Goal: Task Accomplishment & Management: Manage account settings

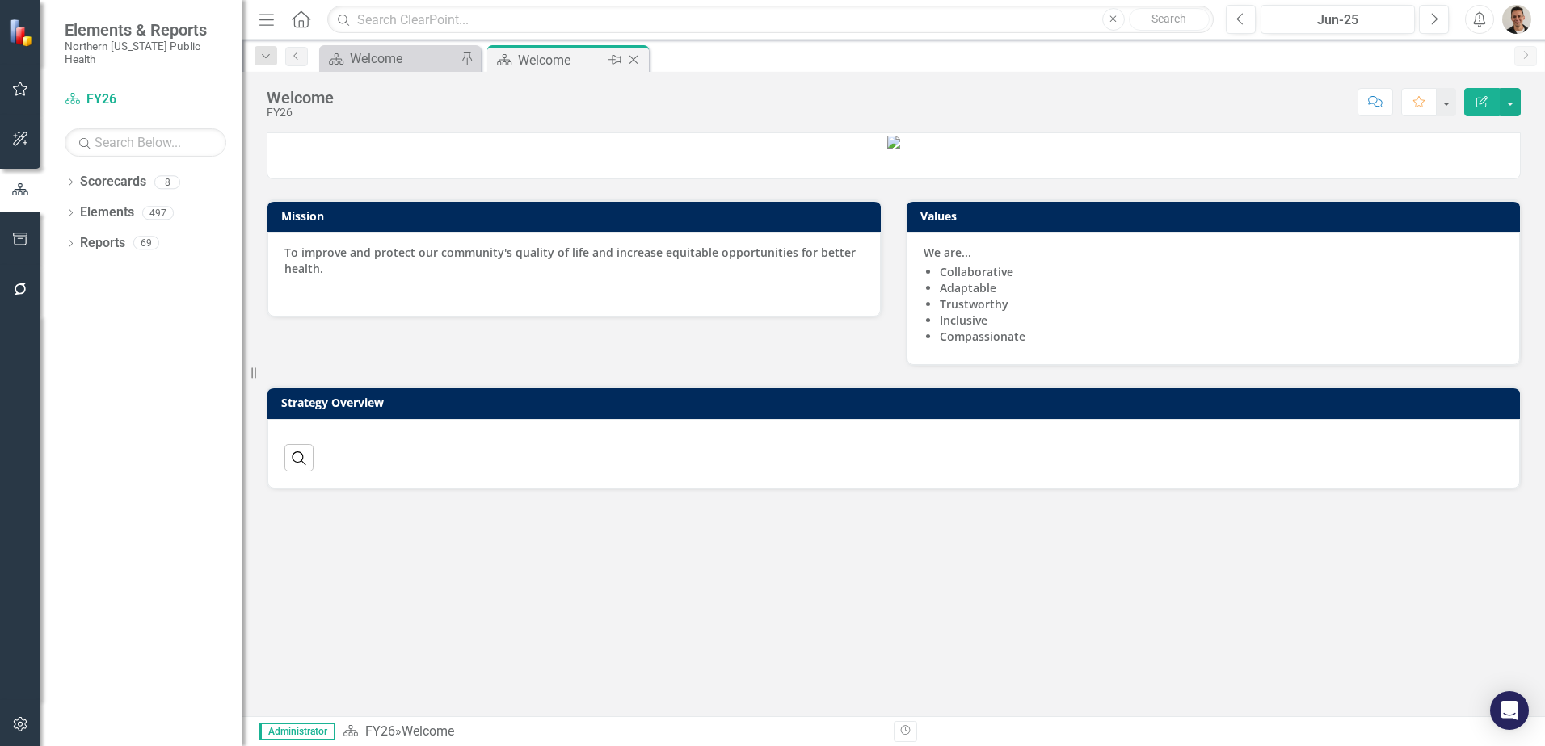
click at [635, 56] on icon "Close" at bounding box center [633, 59] width 16 height 13
click at [70, 240] on icon at bounding box center [71, 243] width 4 height 7
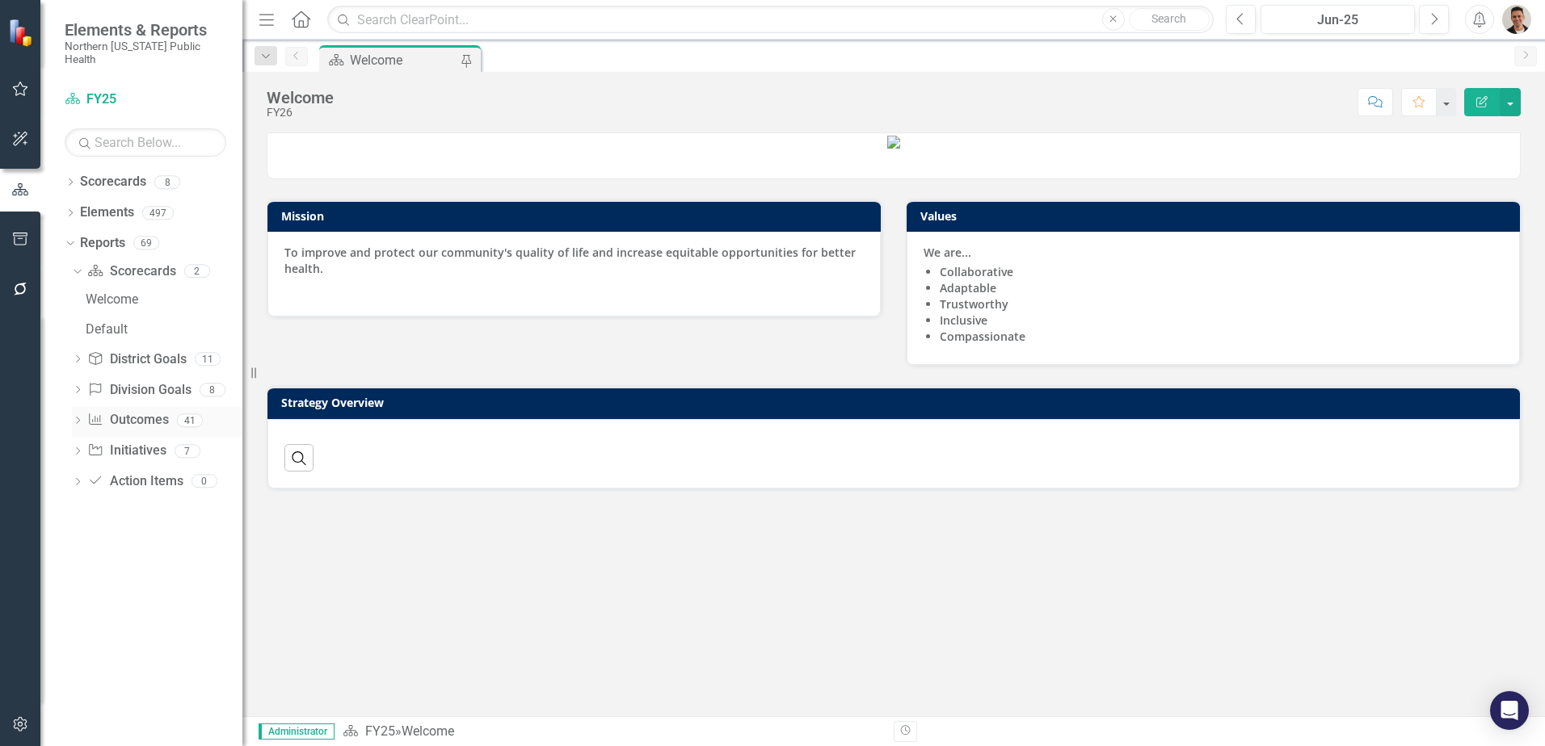
click at [78, 417] on icon at bounding box center [78, 420] width 4 height 7
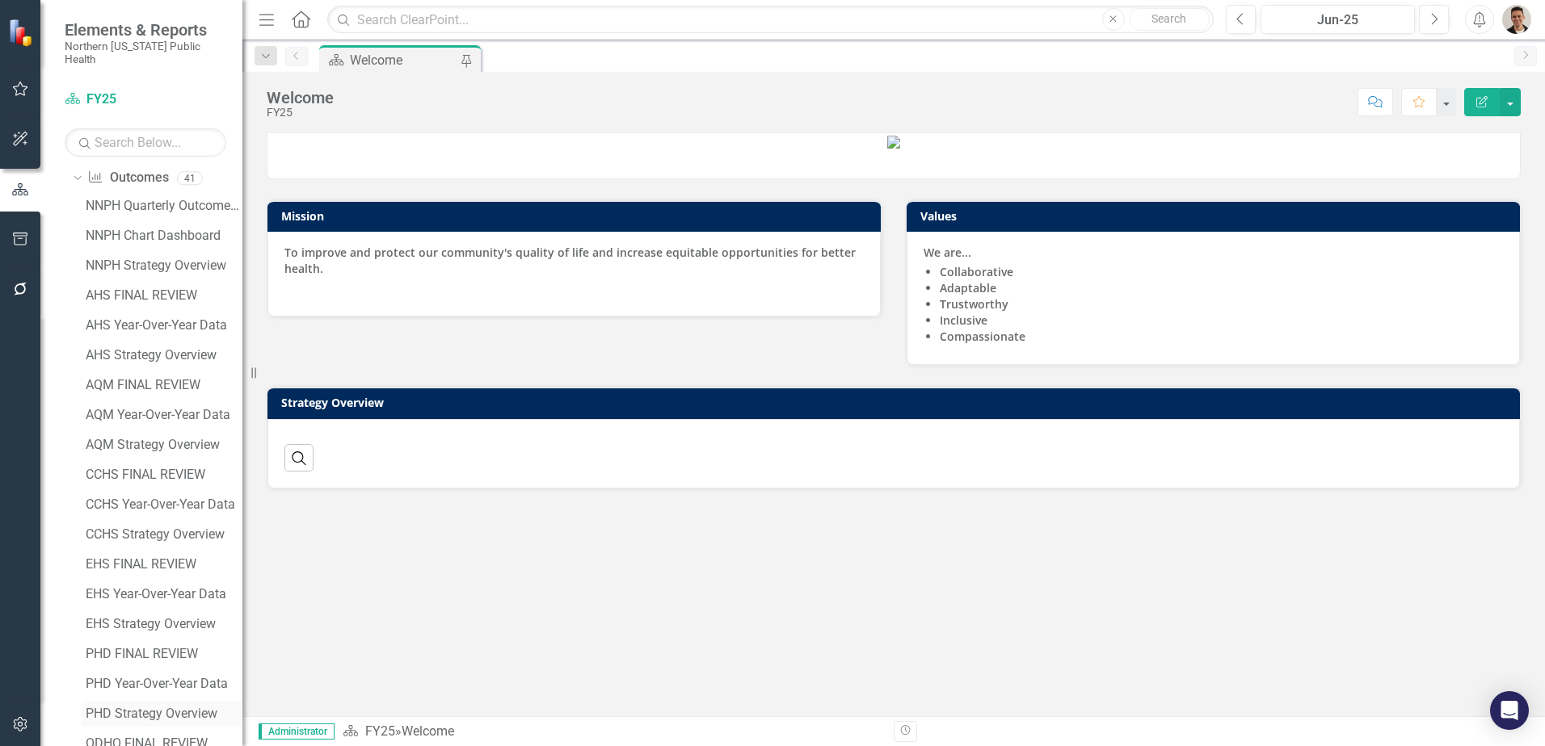
scroll to position [323, 0]
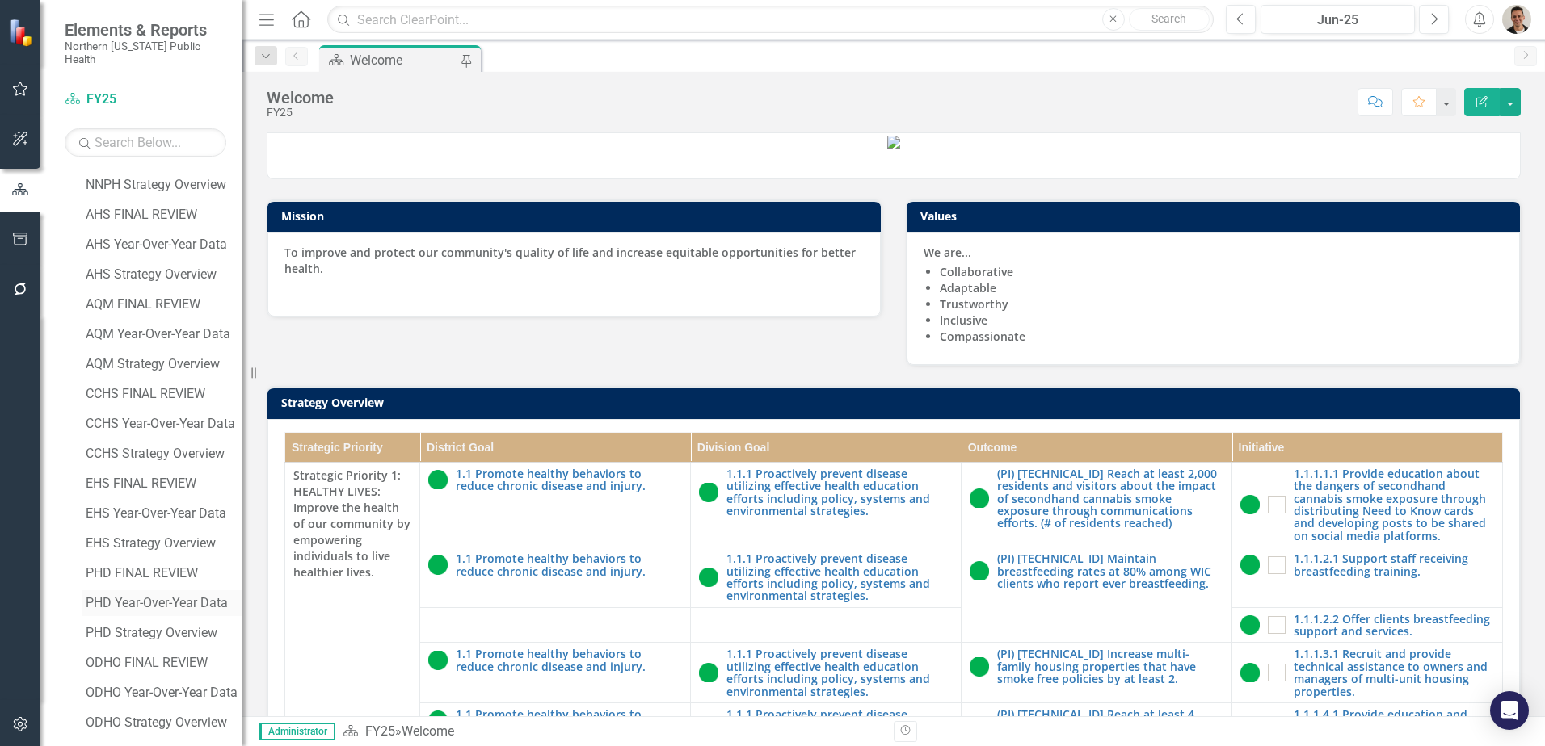
click at [149, 596] on div "PHD Year-Over-Year Data" at bounding box center [164, 603] width 157 height 15
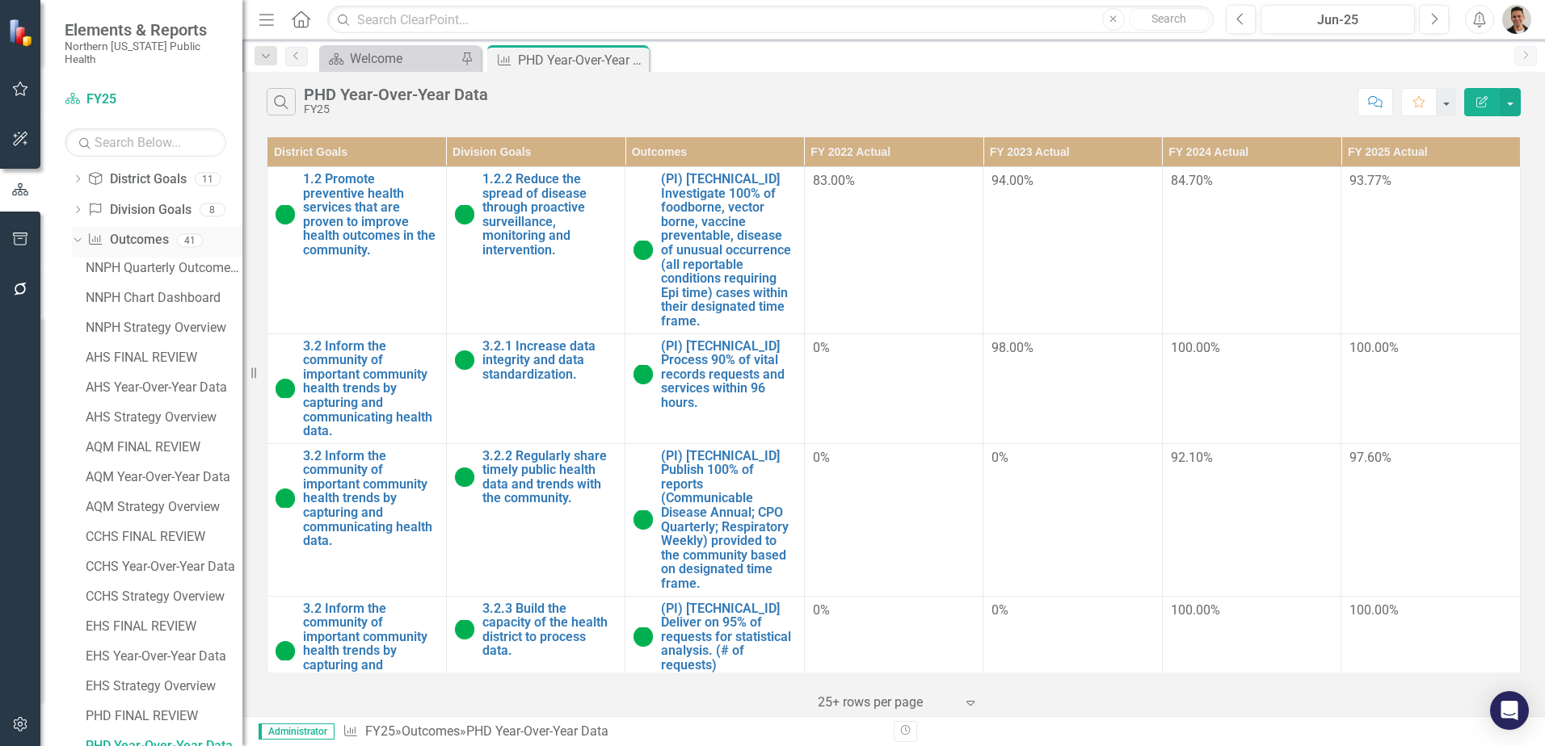
click at [82, 234] on div "Dropdown" at bounding box center [75, 239] width 14 height 11
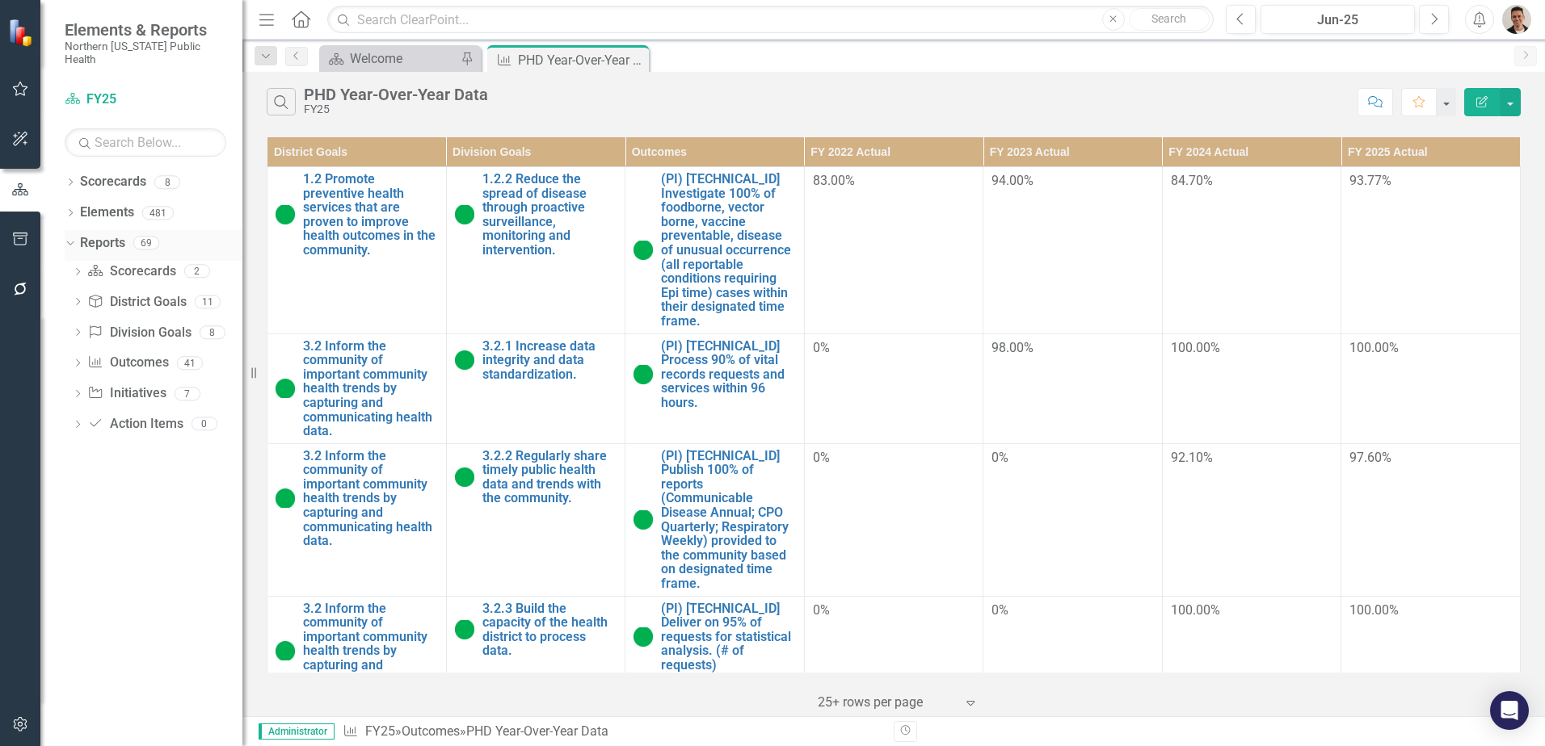
click at [68, 237] on icon "Dropdown" at bounding box center [68, 242] width 9 height 11
click at [72, 179] on icon "Dropdown" at bounding box center [70, 183] width 11 height 9
click at [104, 234] on link "FY25" at bounding box center [165, 243] width 153 height 19
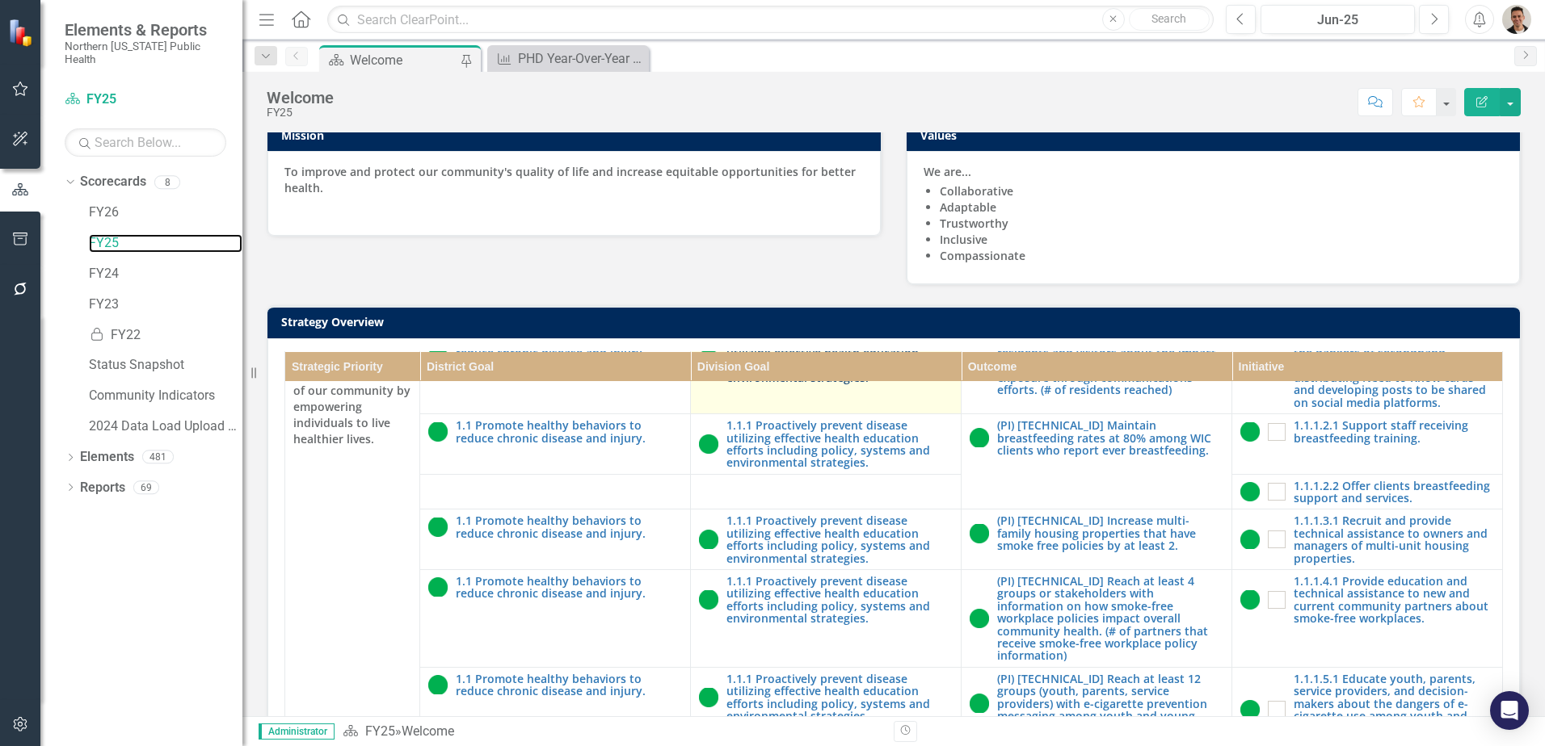
scroll to position [81, 0]
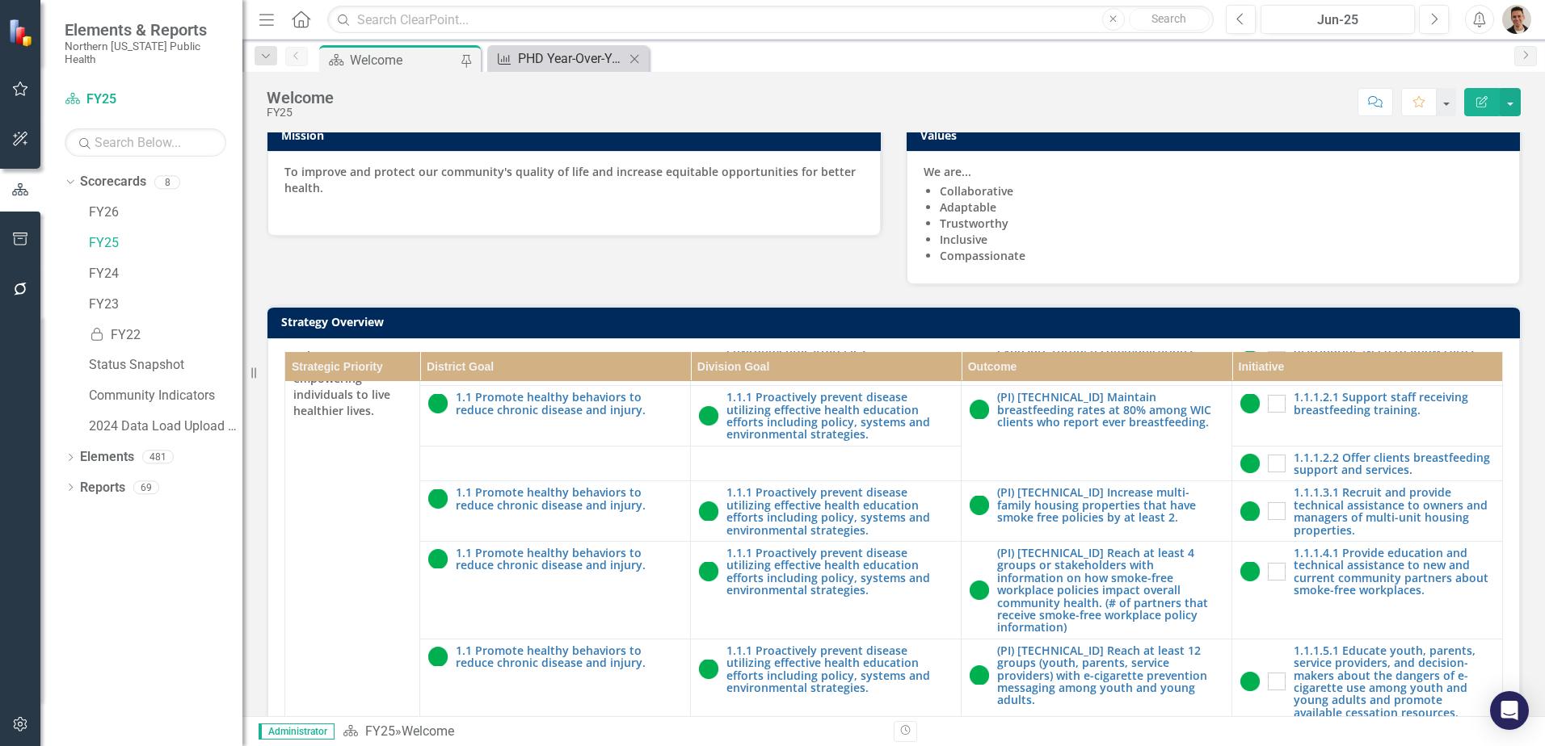
click at [565, 59] on div "PHD Year-Over-Year Data" at bounding box center [571, 58] width 107 height 20
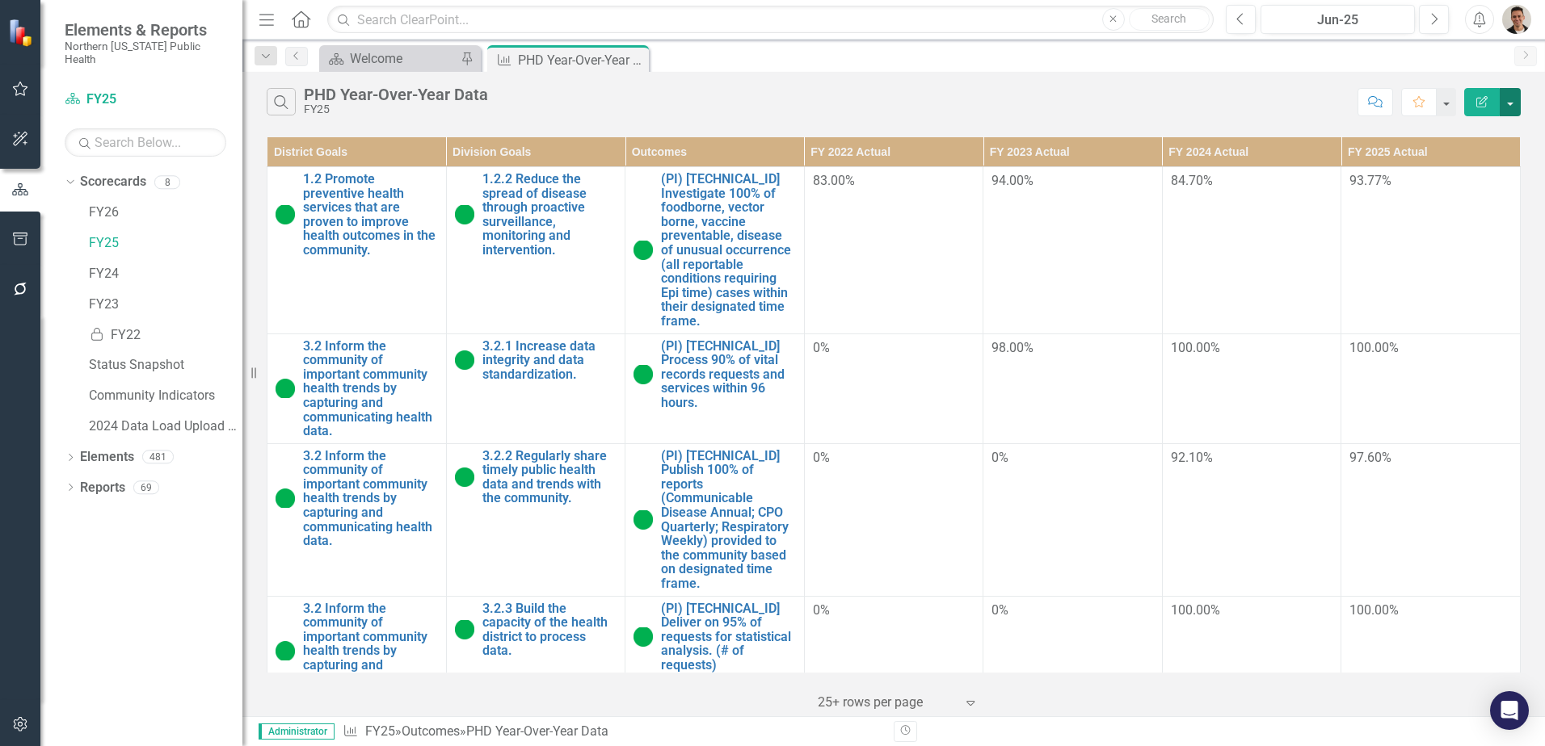
click at [1514, 102] on button "button" at bounding box center [1509, 102] width 21 height 28
click at [1449, 216] on link "Email Email Page" at bounding box center [1456, 224] width 128 height 30
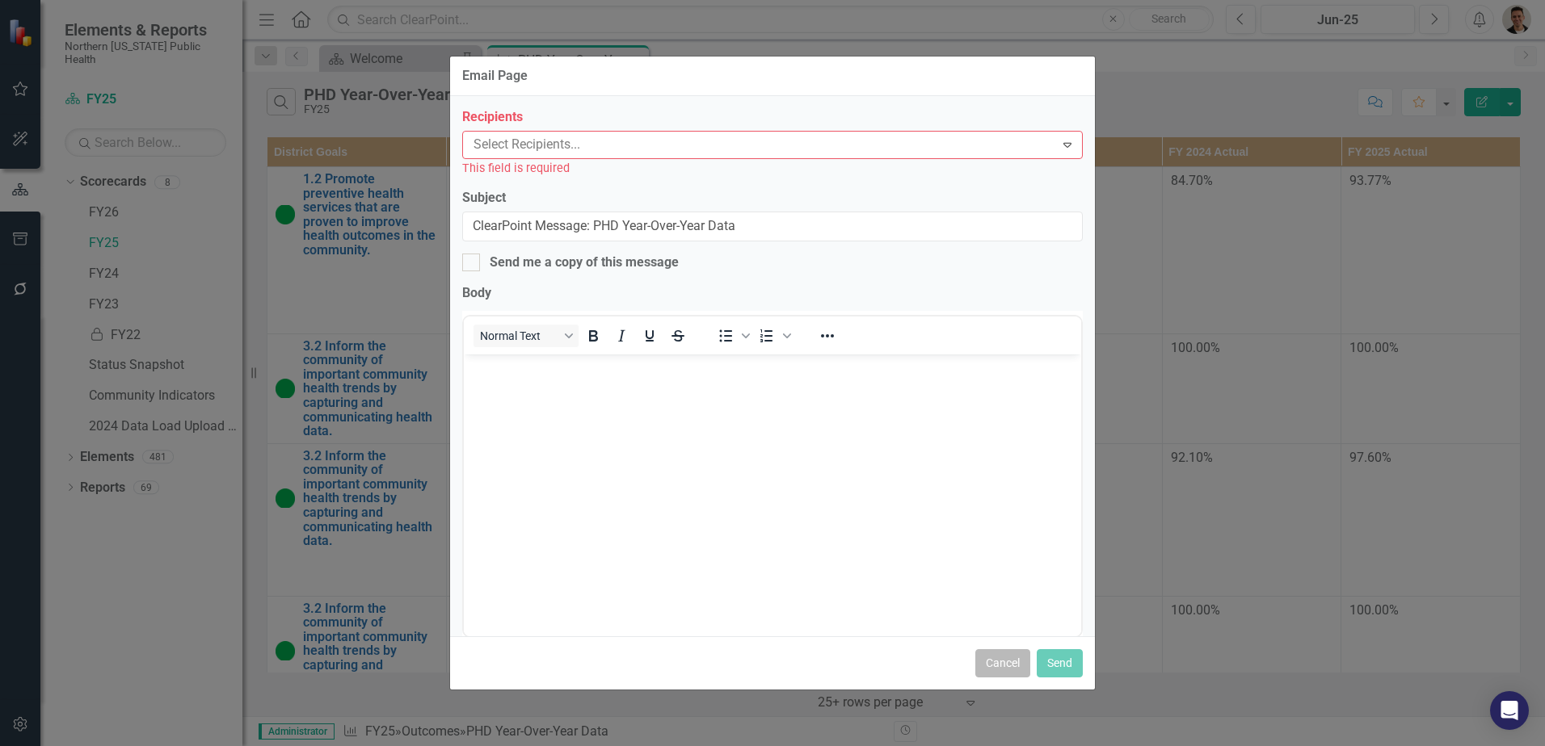
click at [997, 662] on button "Cancel" at bounding box center [1002, 663] width 55 height 28
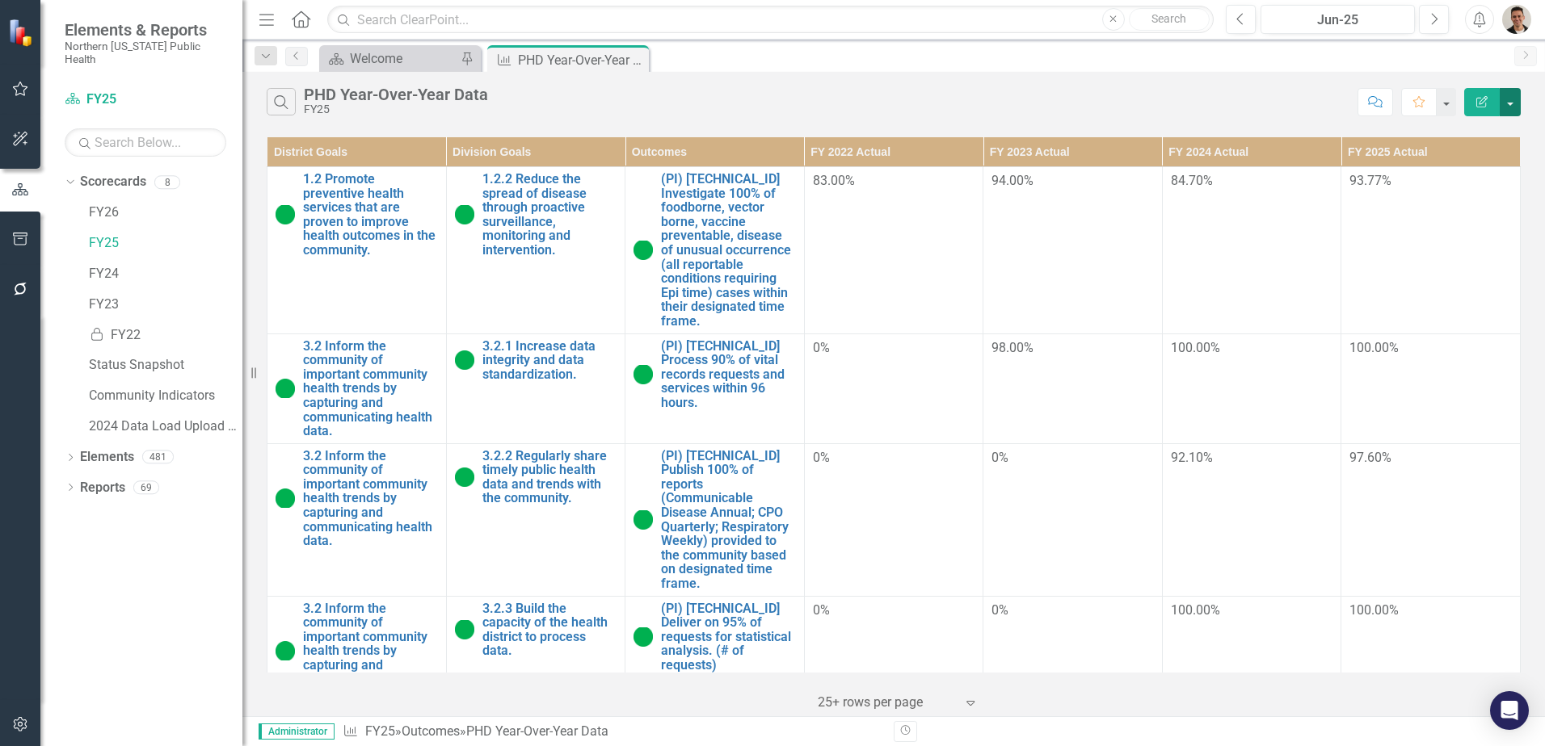
click at [1511, 108] on button "button" at bounding box center [1509, 102] width 21 height 28
click at [1446, 166] on link "PDF Export to PDF" at bounding box center [1456, 164] width 128 height 30
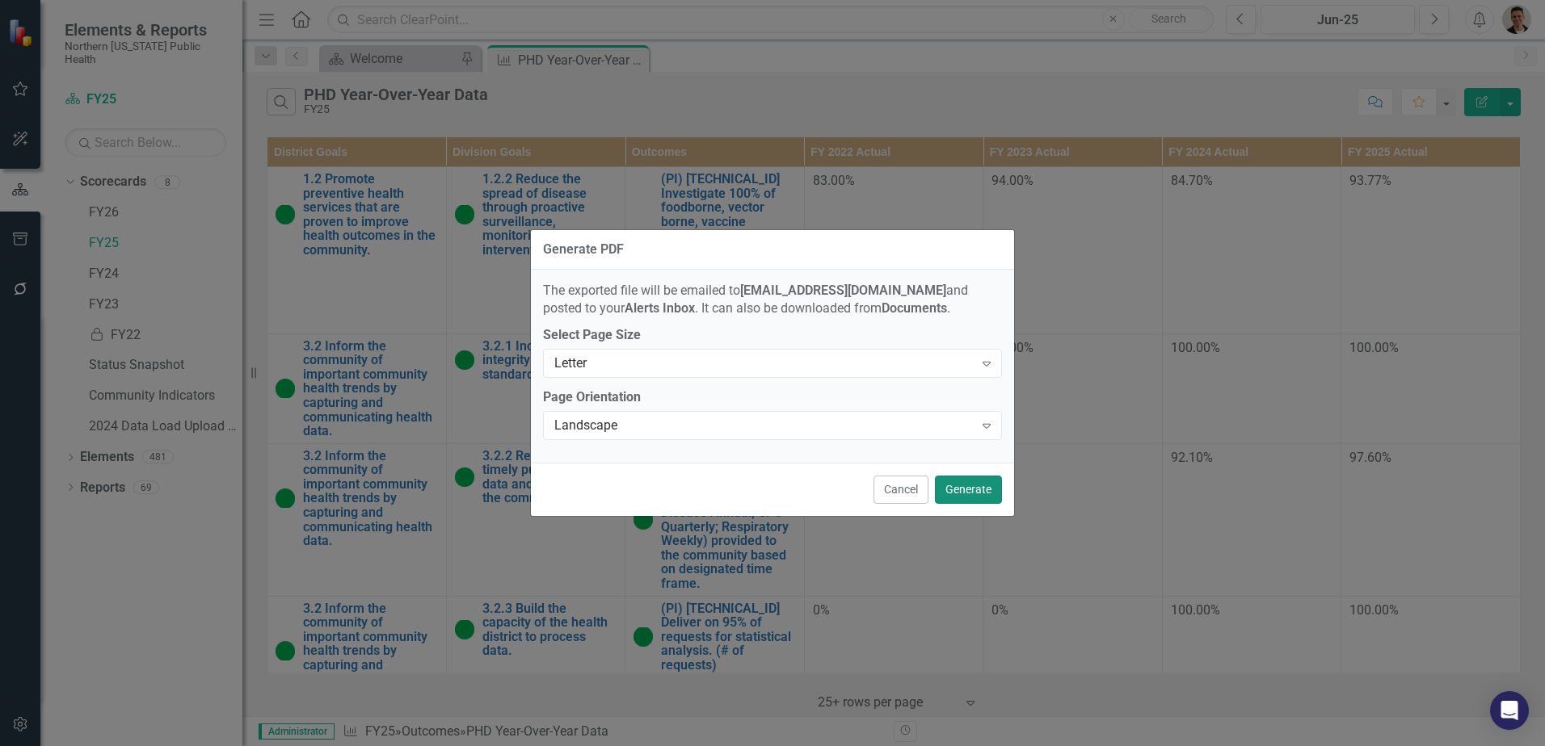
click at [974, 484] on button "Generate" at bounding box center [968, 490] width 67 height 28
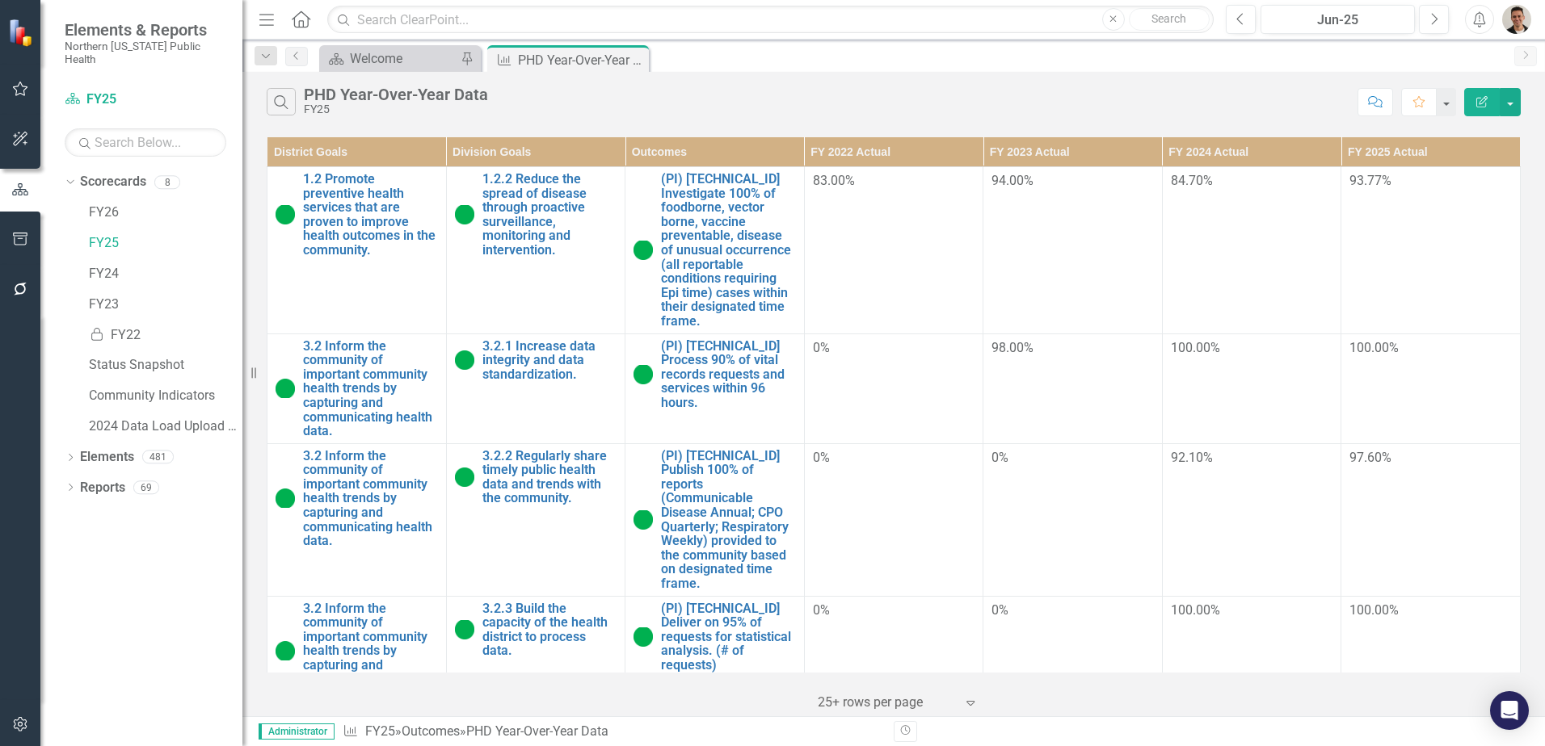
click at [1035, 90] on div "Search PHD Year-Over-Year Data FY25" at bounding box center [808, 101] width 1082 height 27
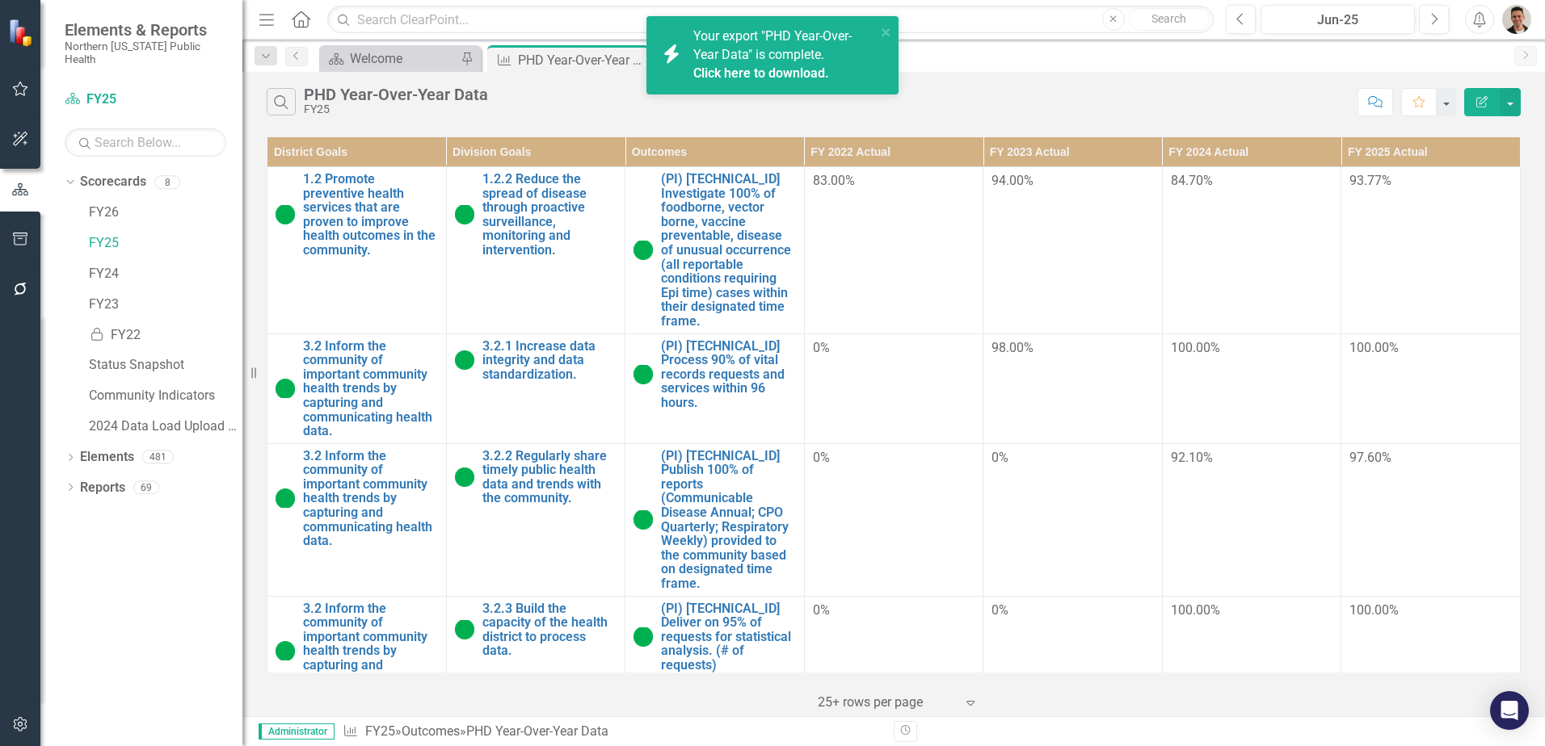
click at [811, 75] on link "Click here to download." at bounding box center [761, 72] width 136 height 15
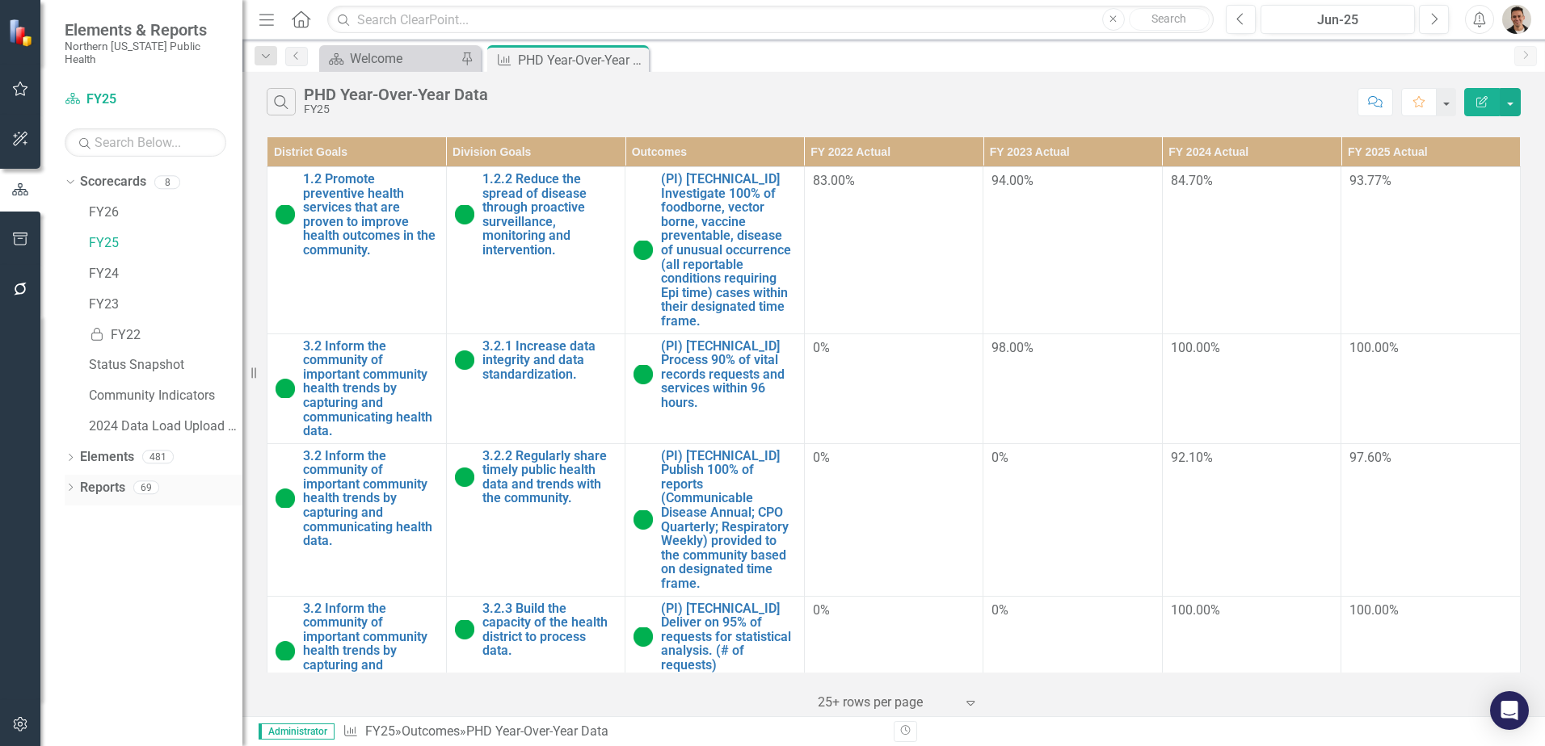
click at [74, 485] on icon "Dropdown" at bounding box center [70, 489] width 11 height 9
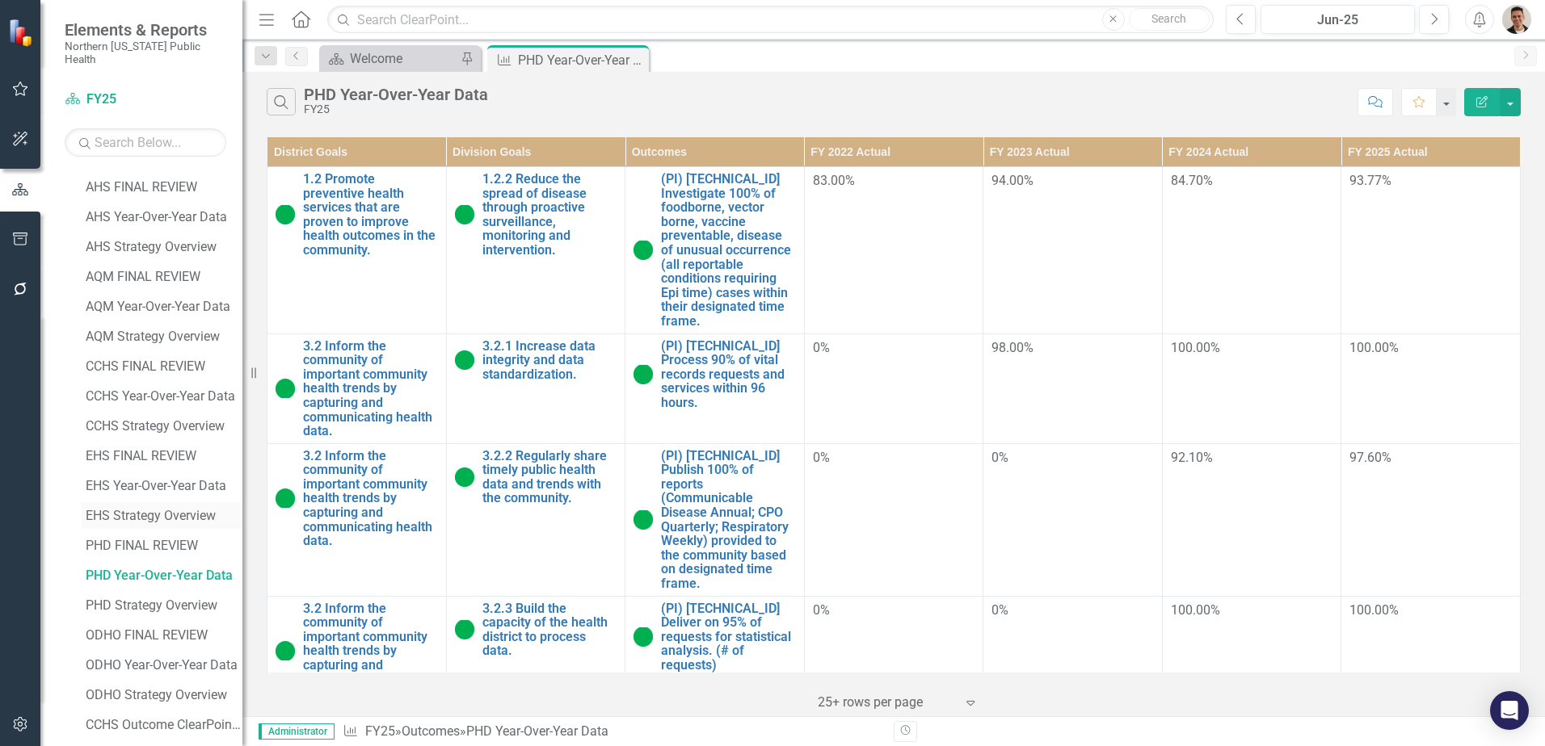
scroll to position [565, 0]
click at [166, 511] on div "PHD FINAL REVIEW" at bounding box center [164, 518] width 157 height 15
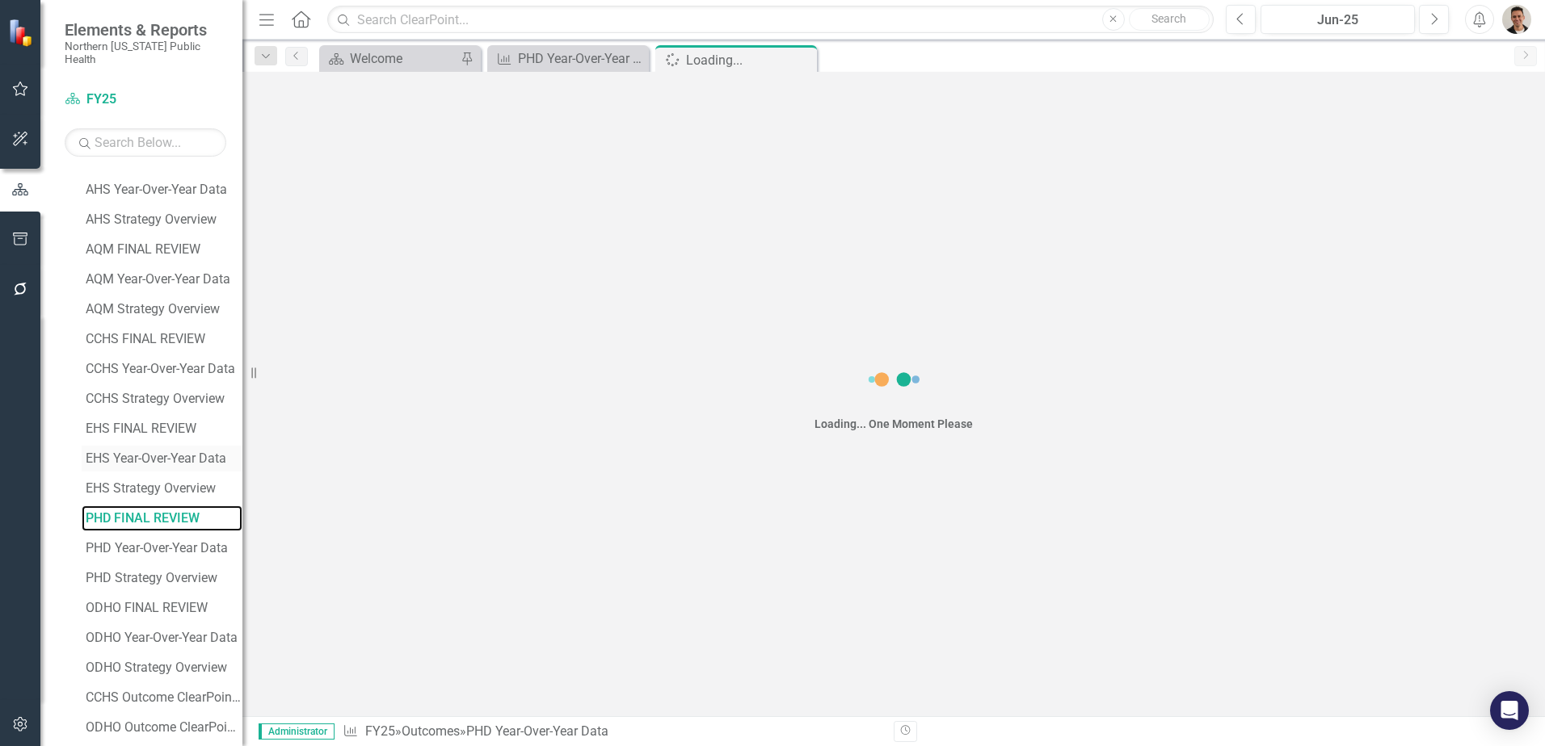
scroll to position [338, 0]
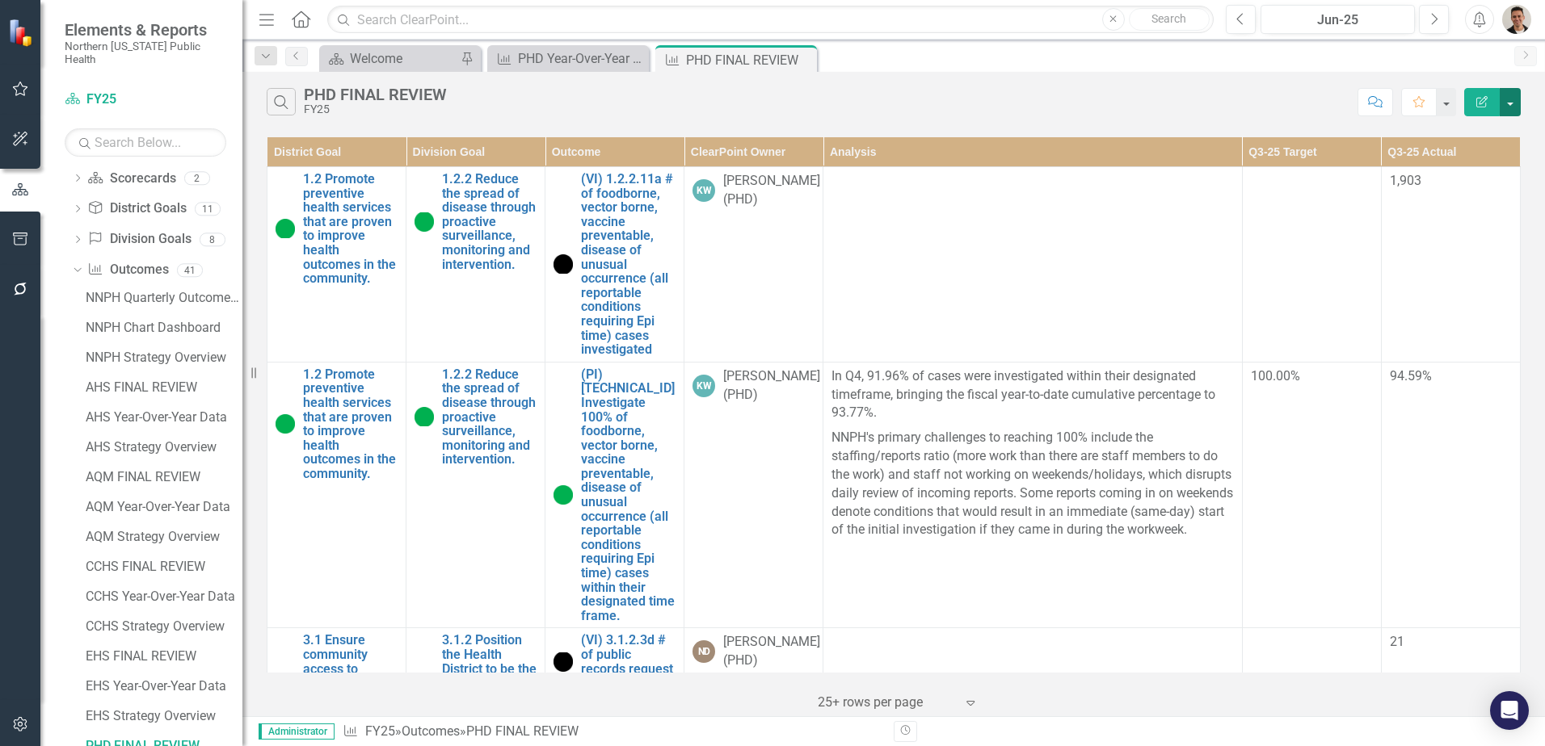
click at [1513, 106] on button "button" at bounding box center [1509, 102] width 21 height 28
click at [1468, 134] on link "Edit Report Edit Report" at bounding box center [1456, 132] width 128 height 30
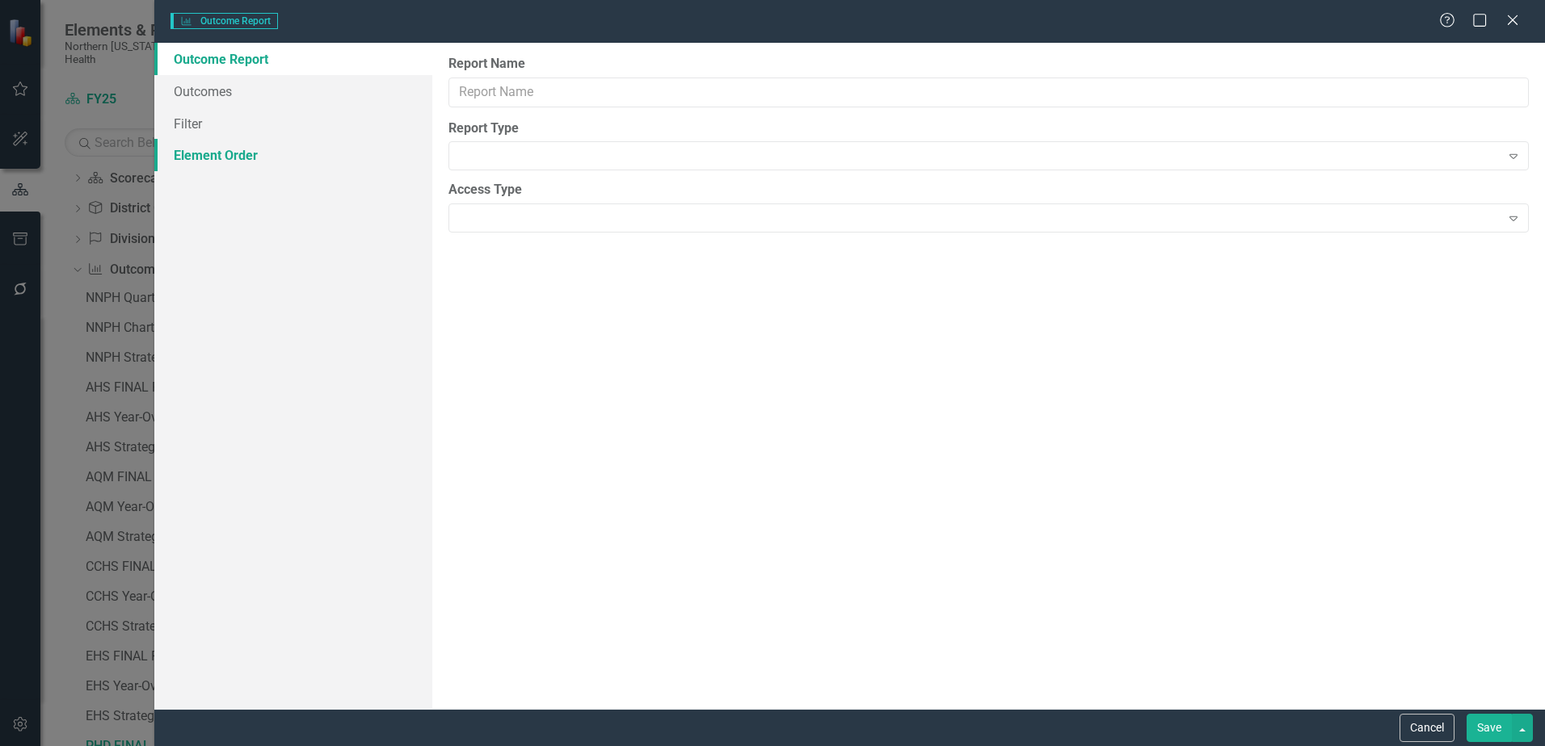
type input "PHD FINAL REVIEW"
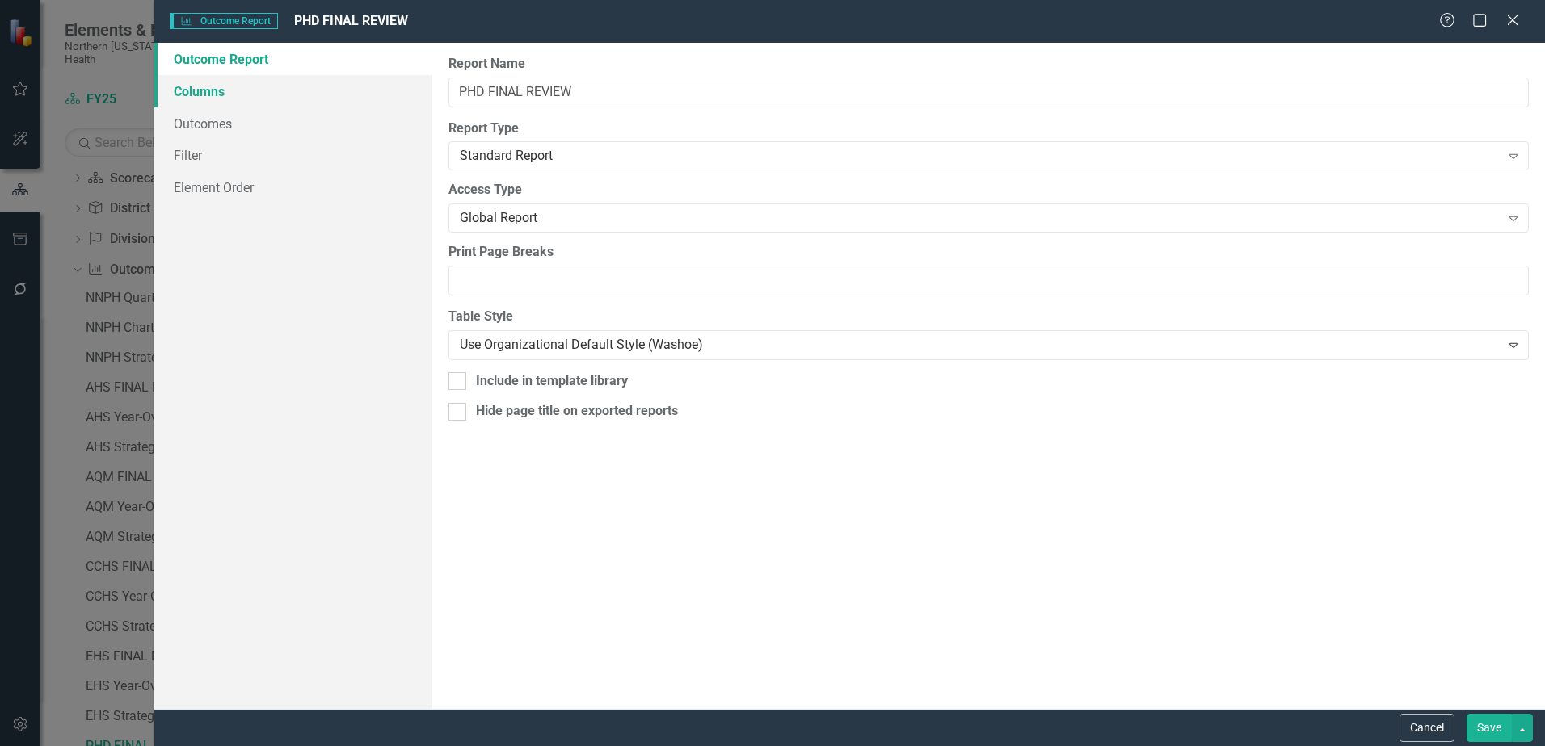
click at [217, 94] on link "Columns" at bounding box center [293, 91] width 278 height 32
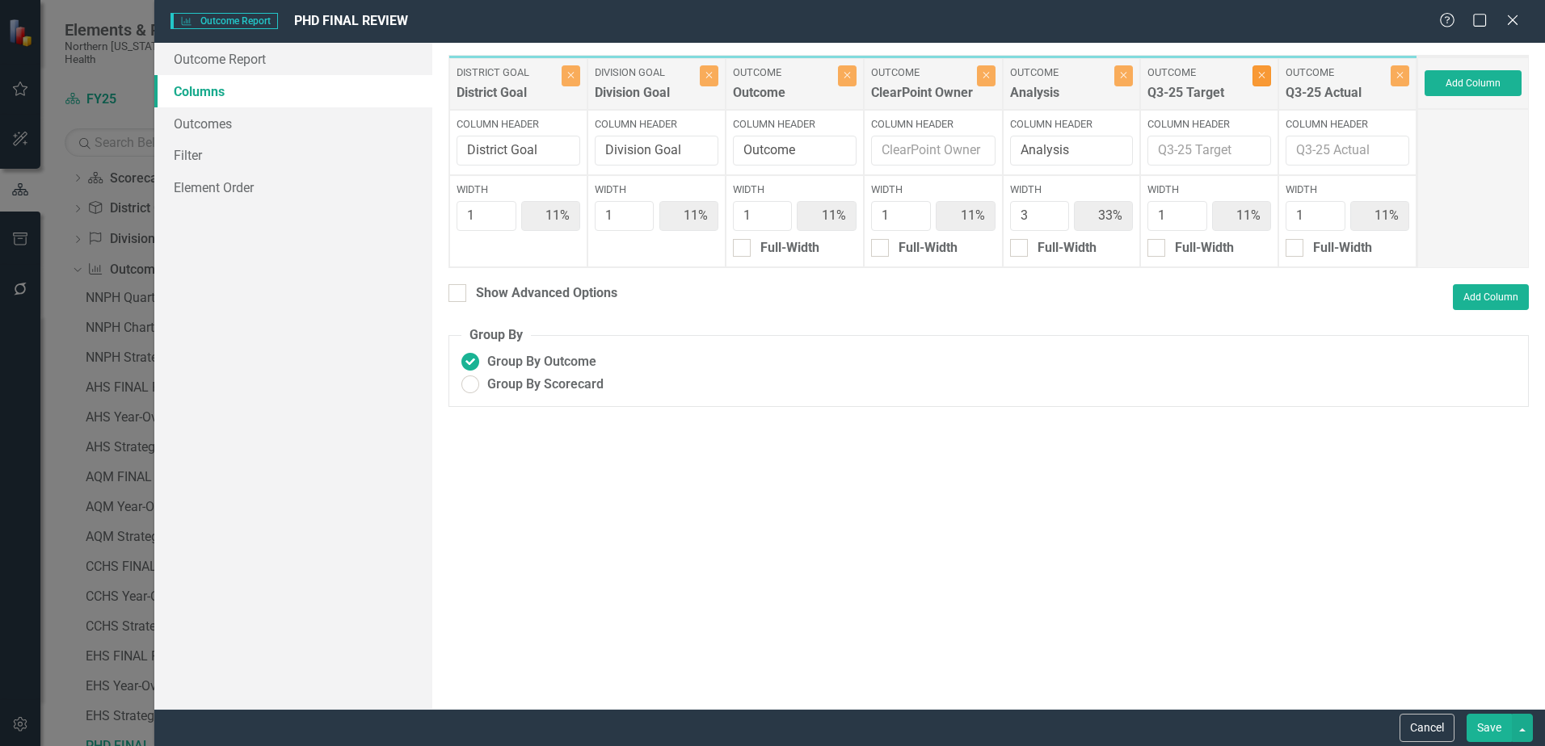
click at [1261, 74] on icon "Close" at bounding box center [1261, 75] width 7 height 10
type input "13%"
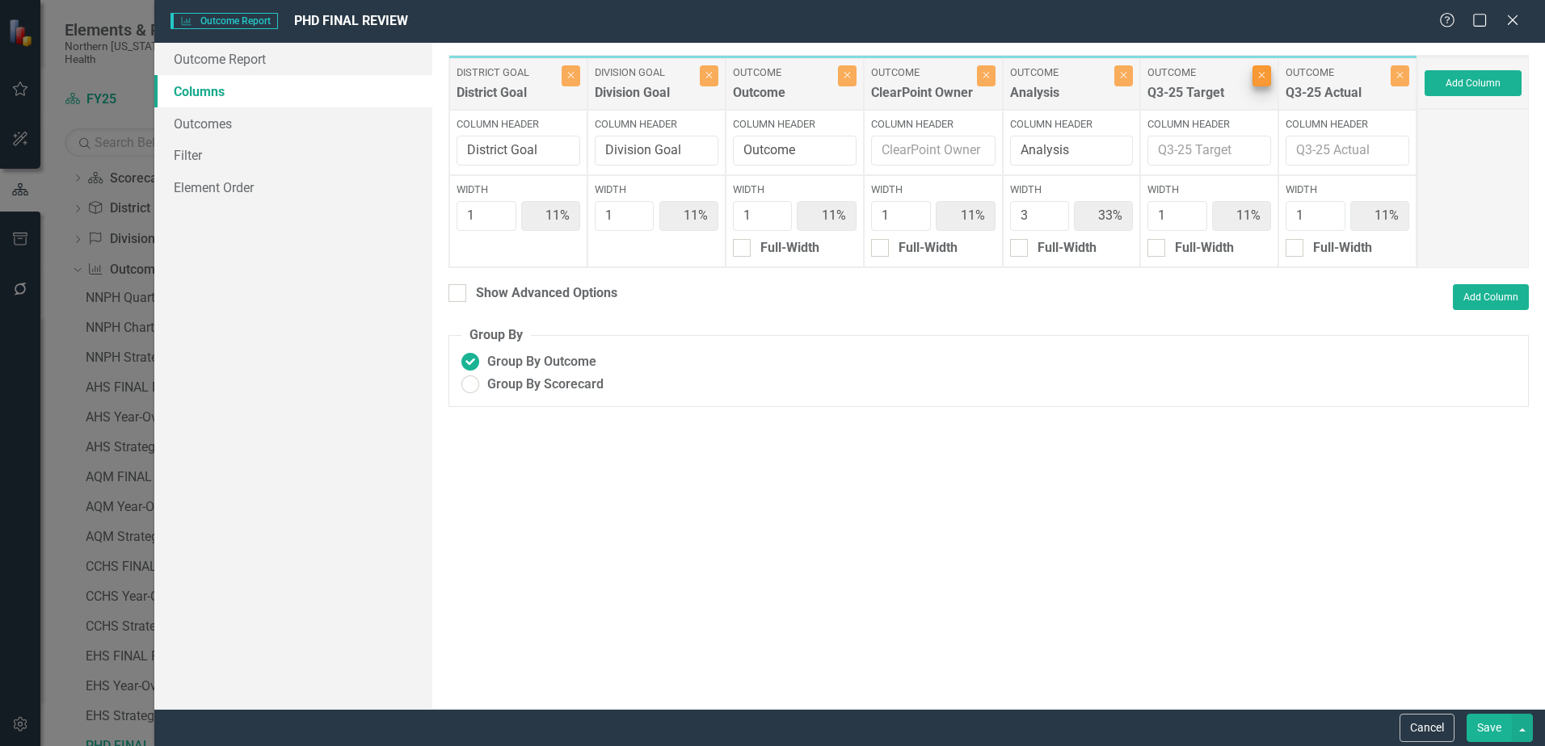
type input "38%"
type input "13%"
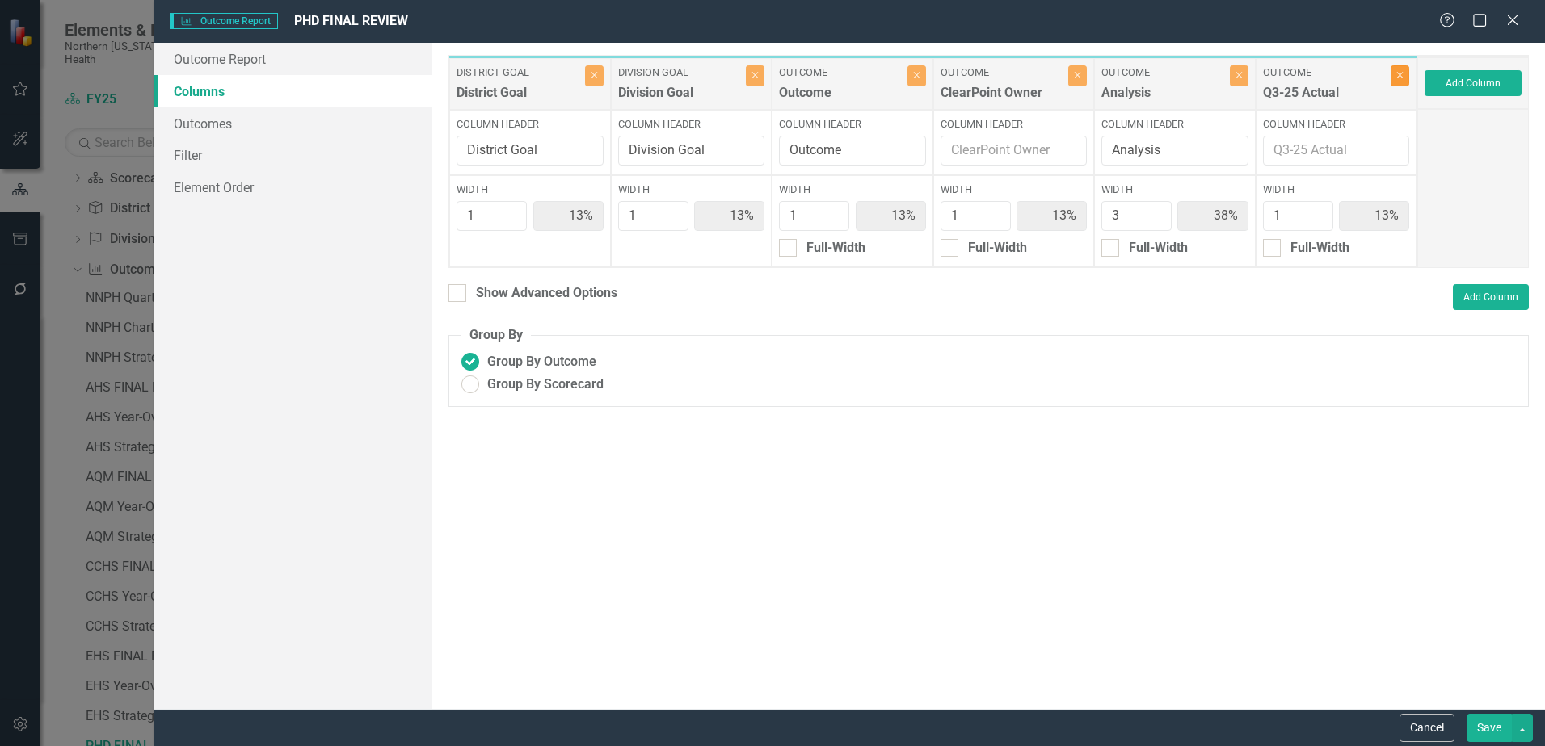
click at [1396, 80] on icon "Close" at bounding box center [1399, 75] width 7 height 10
type input "14%"
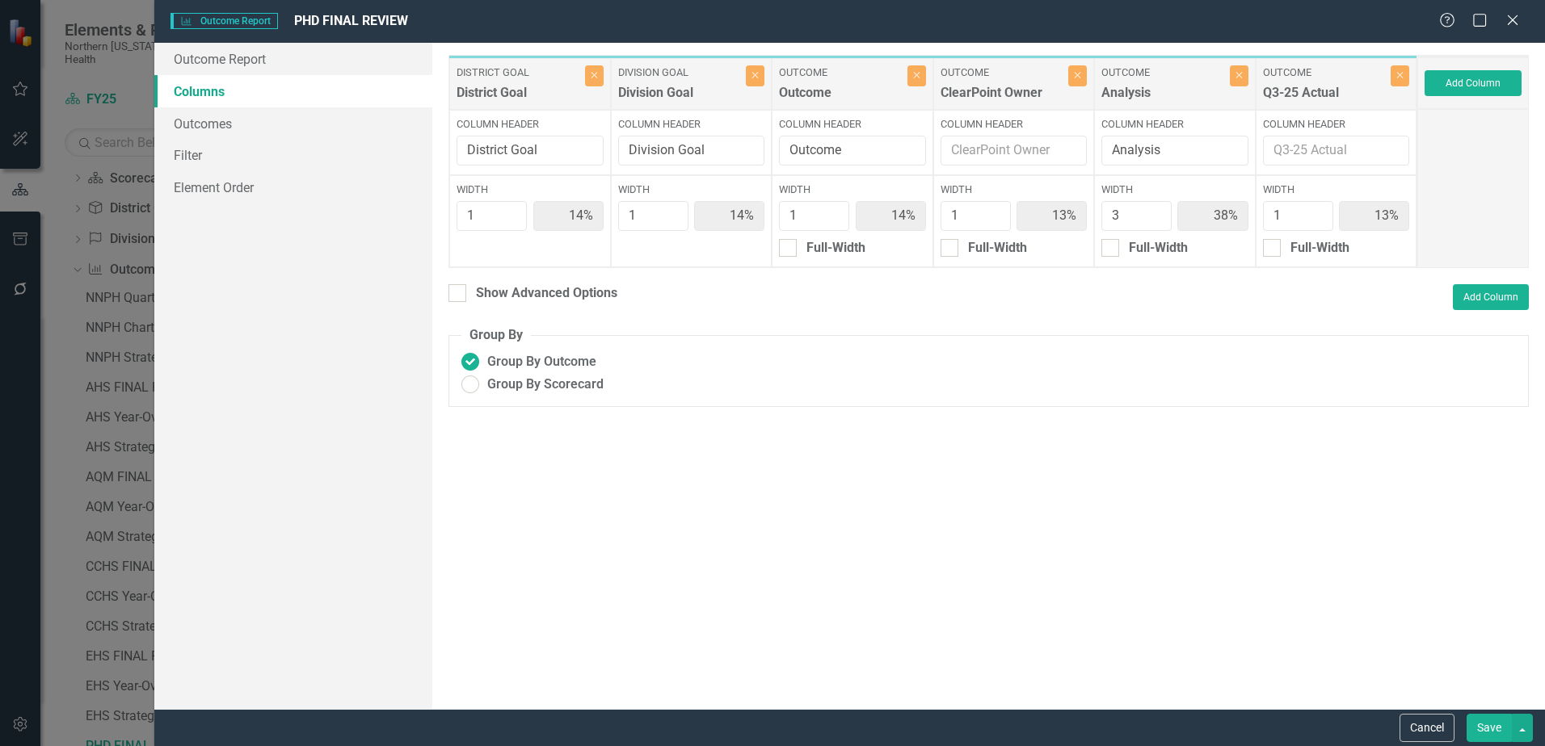
type input "43%"
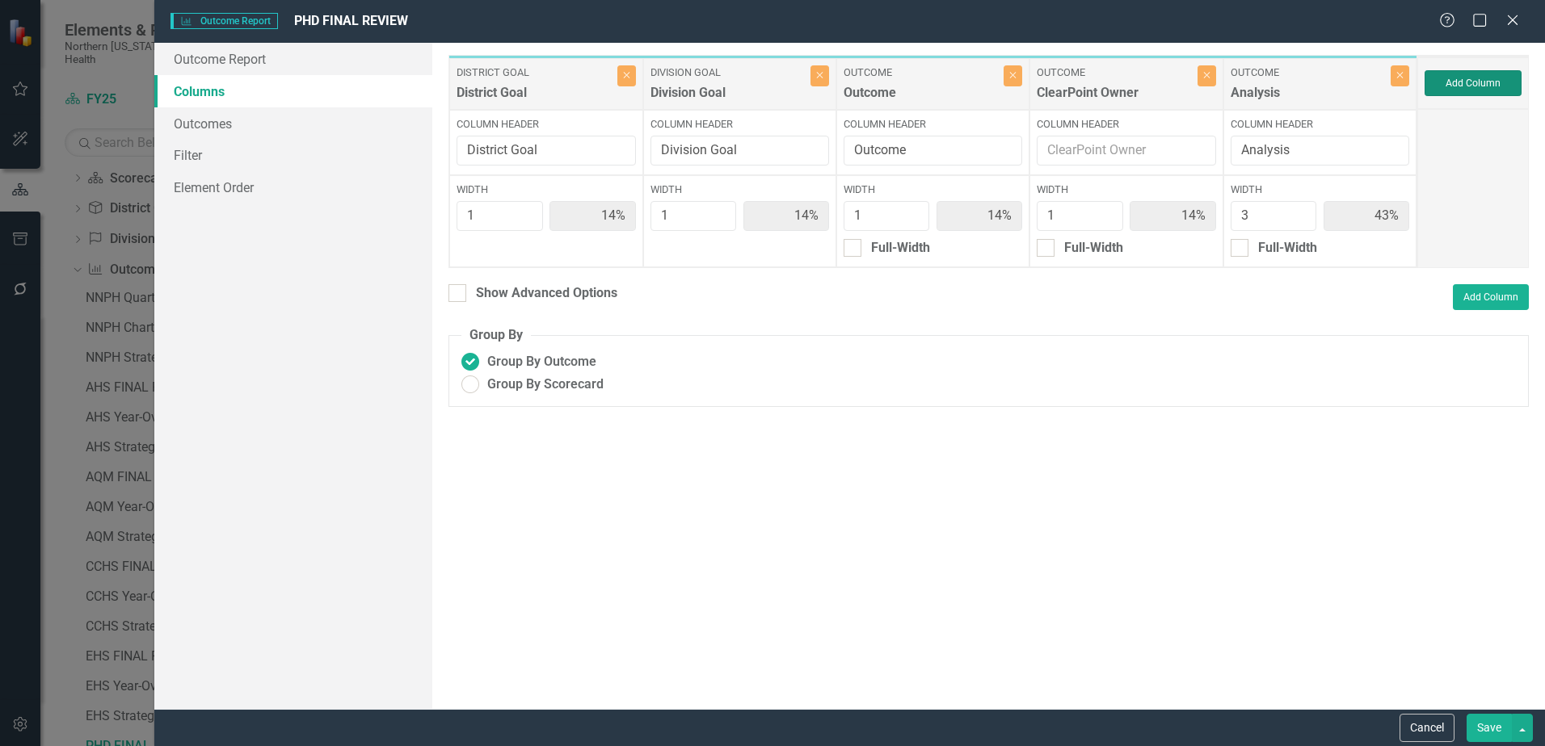
click at [1471, 85] on button "Add Column" at bounding box center [1472, 83] width 97 height 26
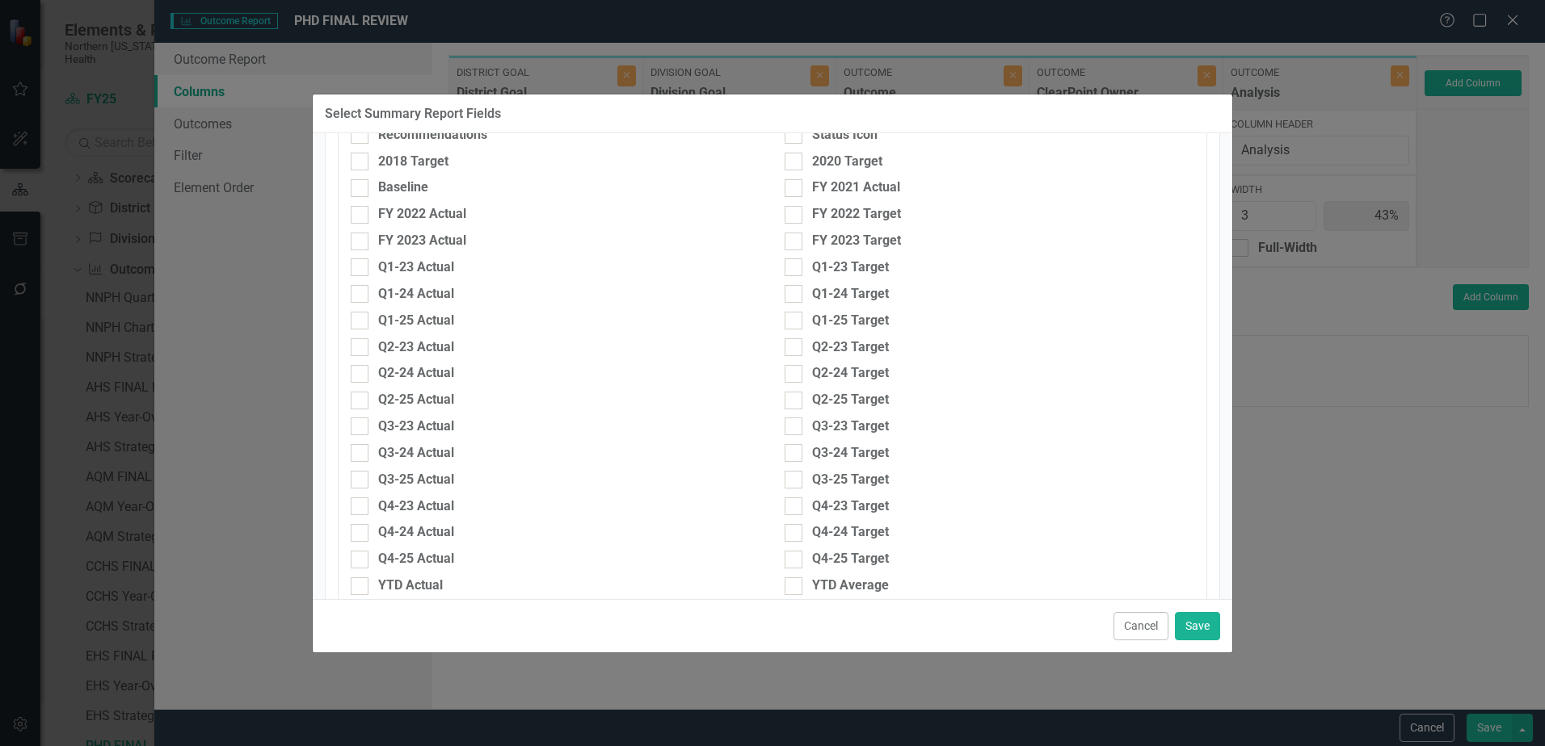
scroll to position [485, 0]
click at [1145, 622] on button "Cancel" at bounding box center [1140, 626] width 55 height 28
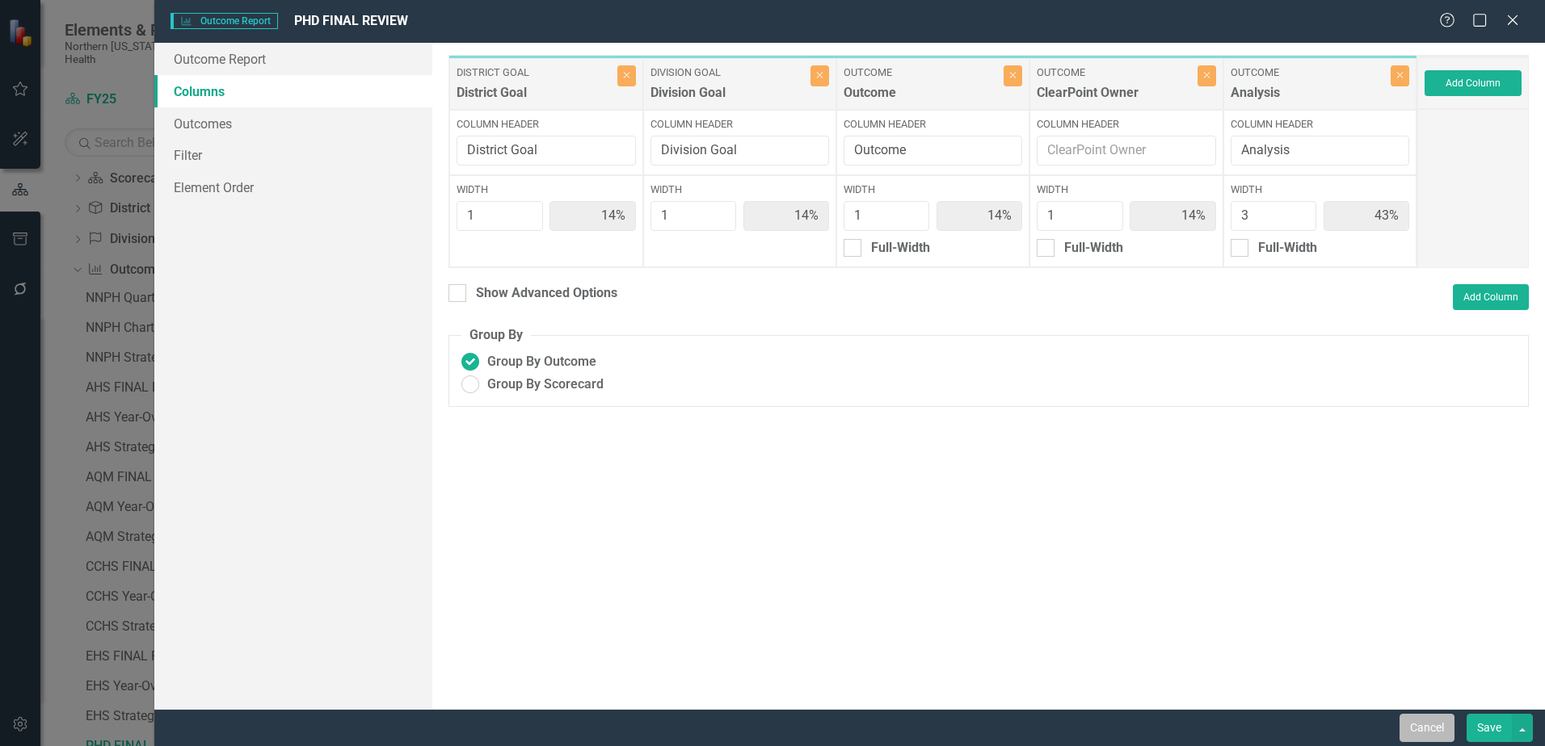
click at [1433, 729] on button "Cancel" at bounding box center [1426, 728] width 55 height 28
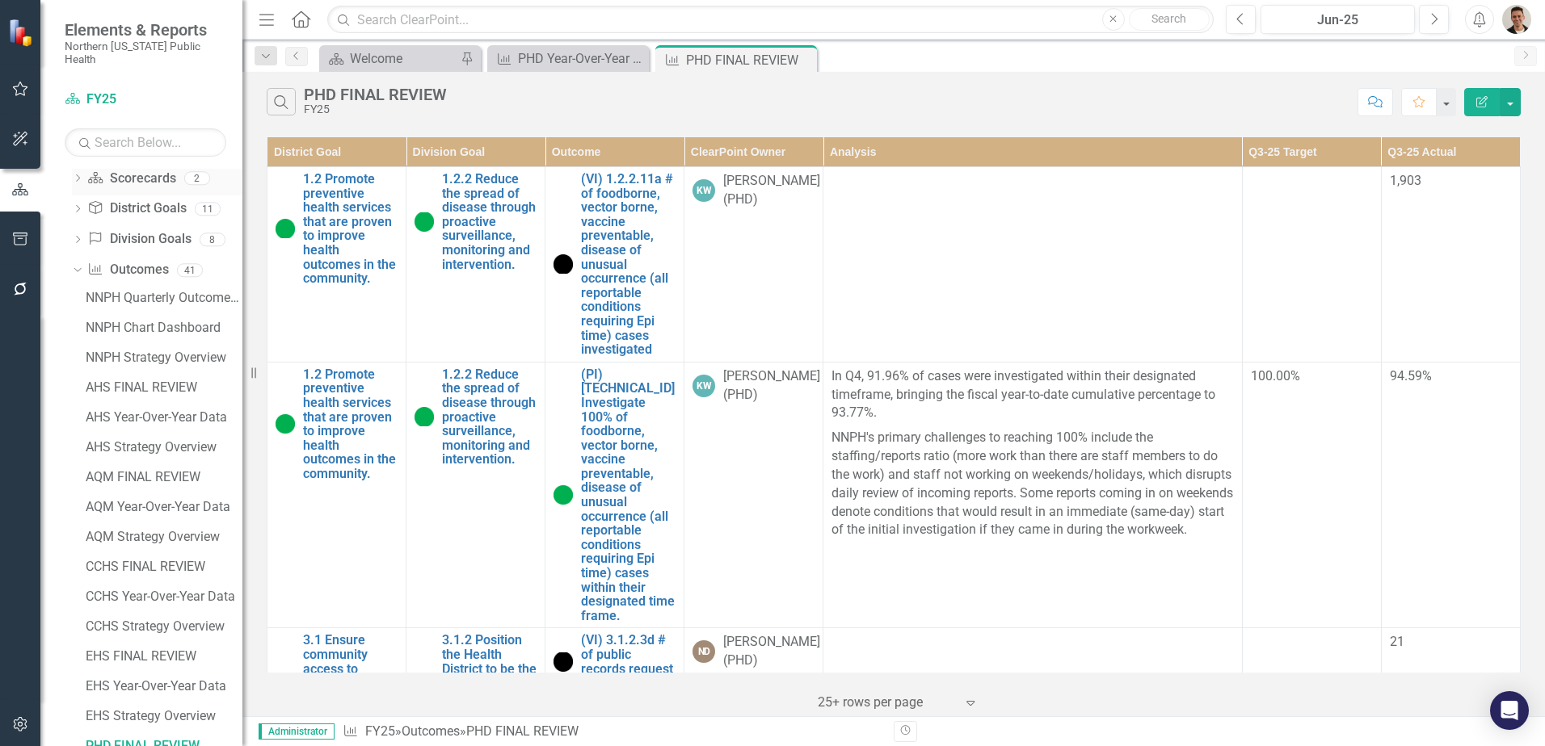
click at [81, 175] on icon "Dropdown" at bounding box center [77, 179] width 11 height 9
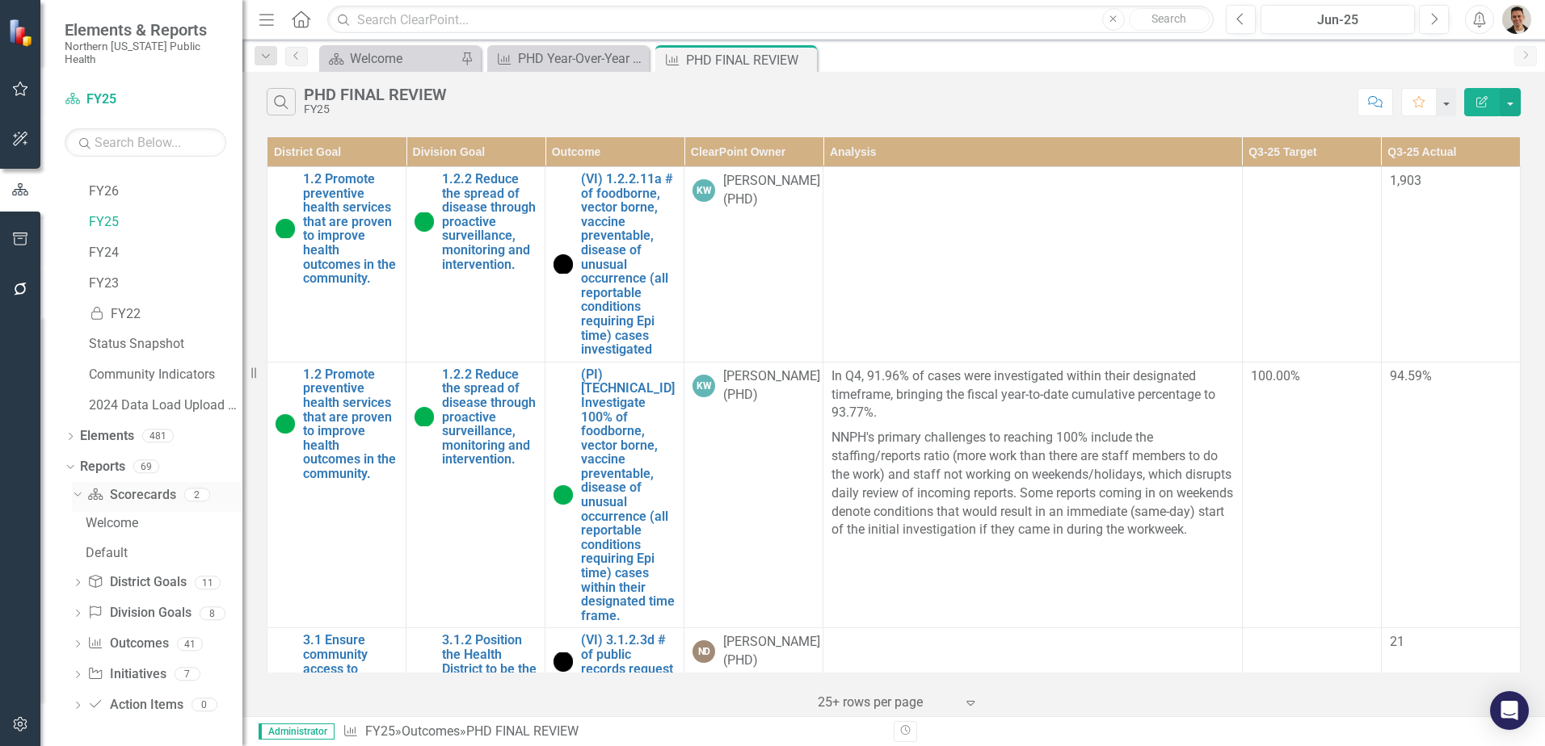
scroll to position [8, 0]
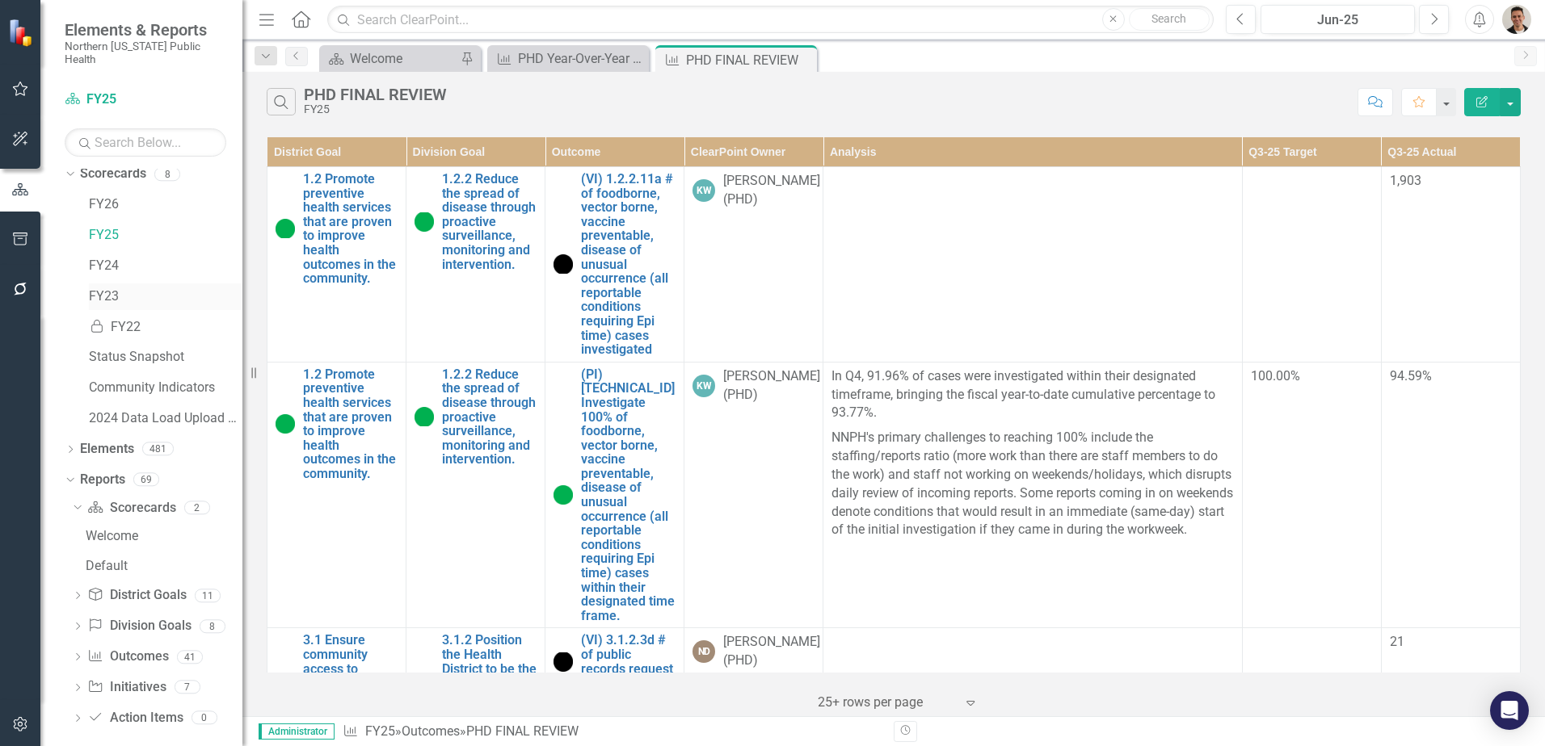
click at [105, 288] on link "FY23" at bounding box center [165, 297] width 153 height 19
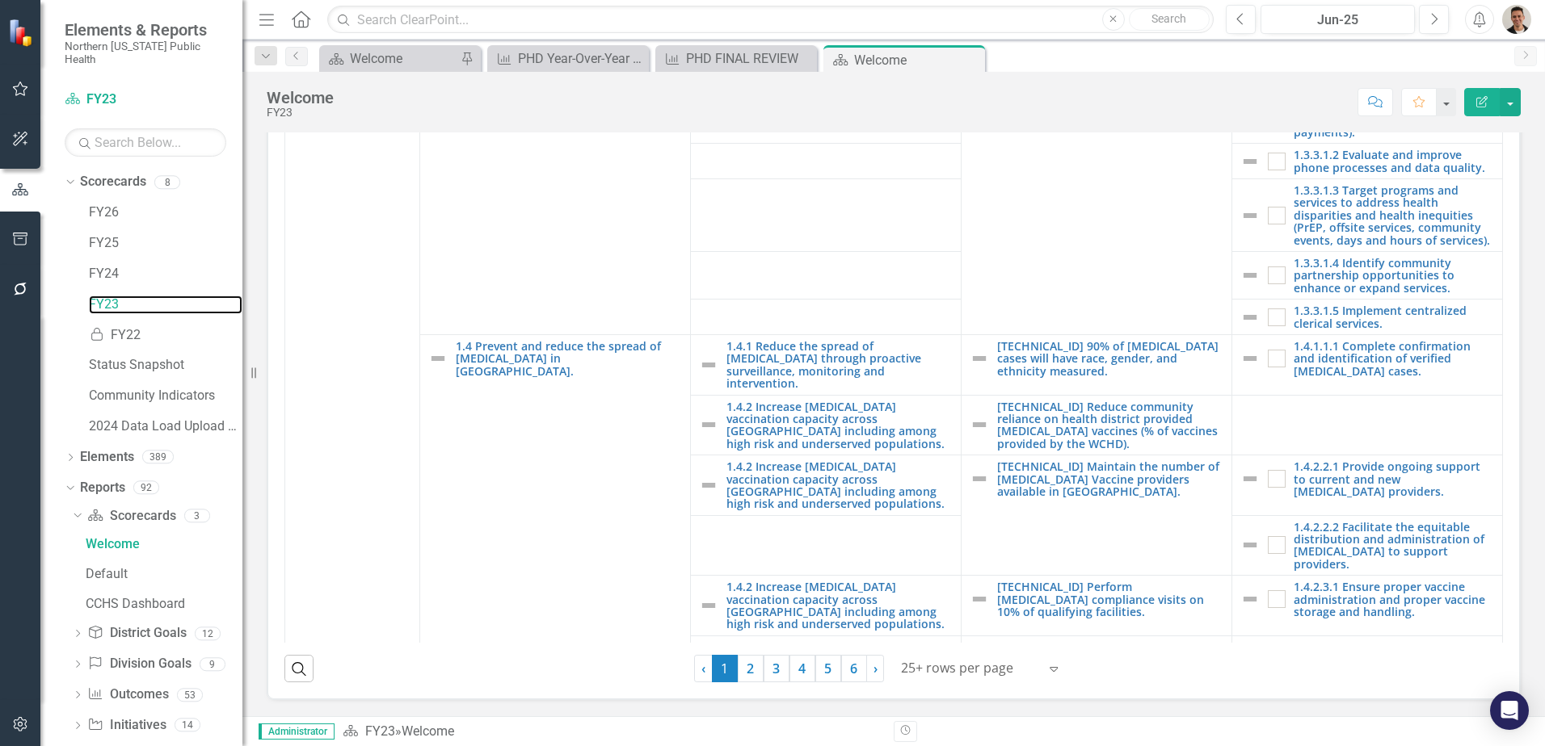
scroll to position [1858, 0]
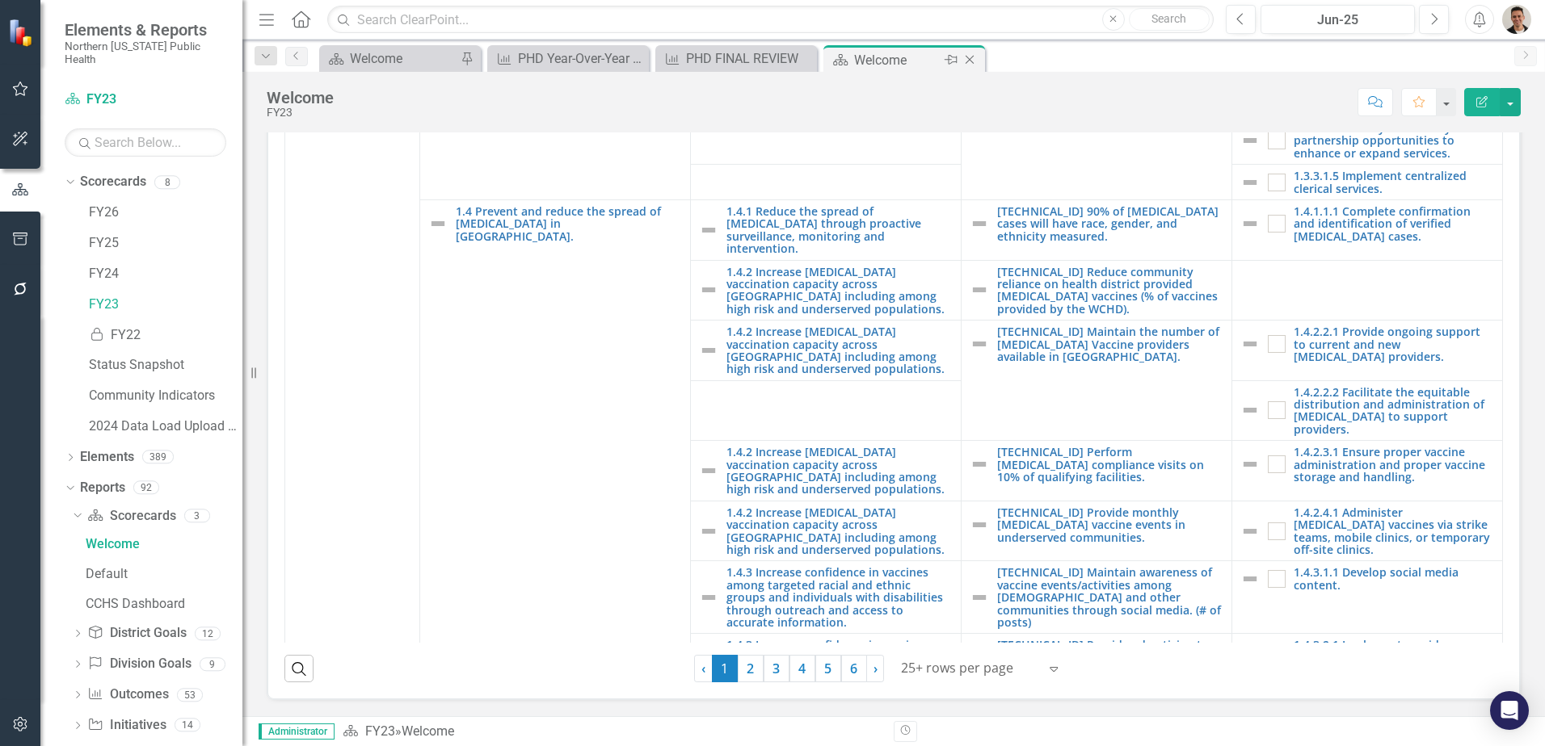
click at [969, 61] on icon at bounding box center [969, 60] width 9 height 9
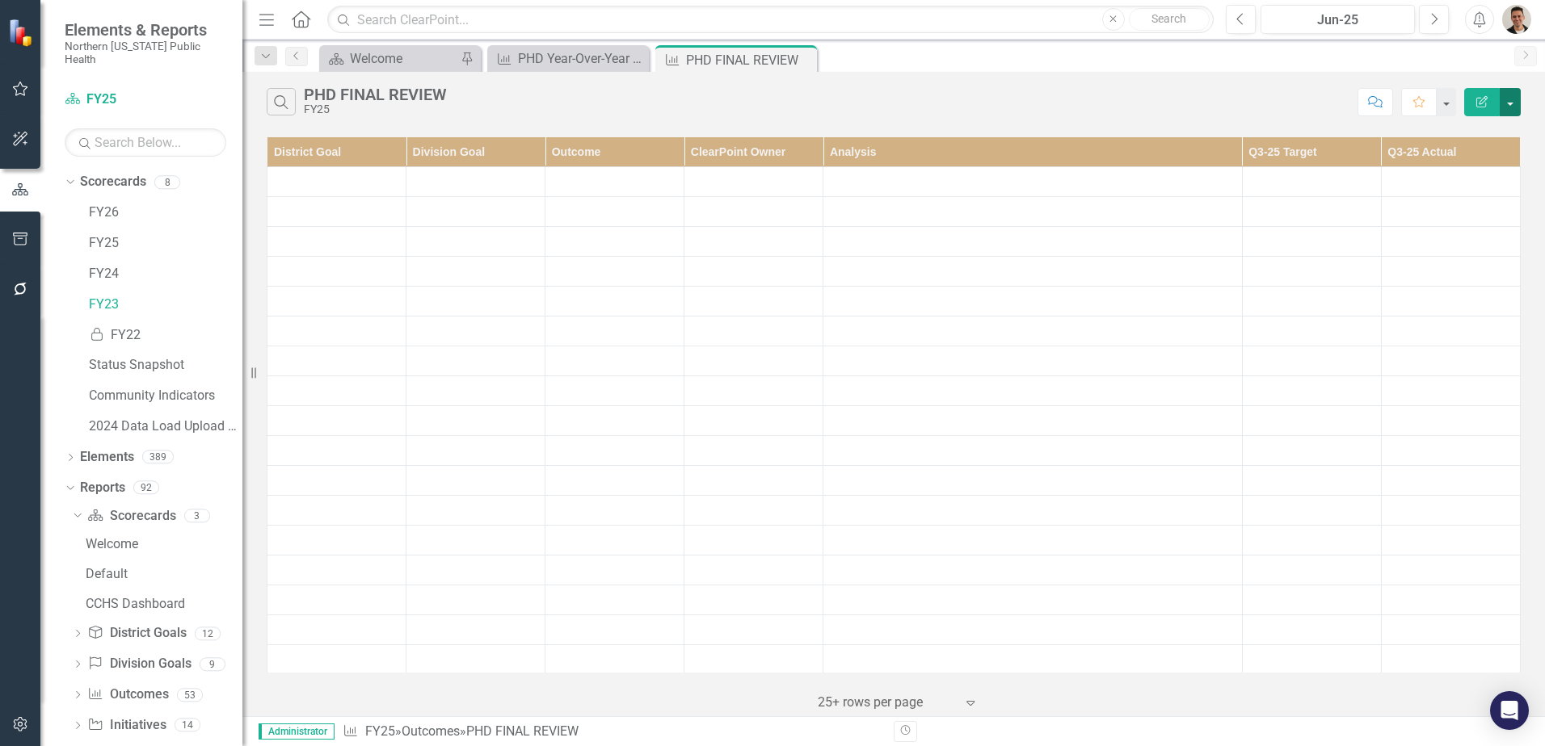
click at [1512, 99] on button "button" at bounding box center [1509, 102] width 21 height 28
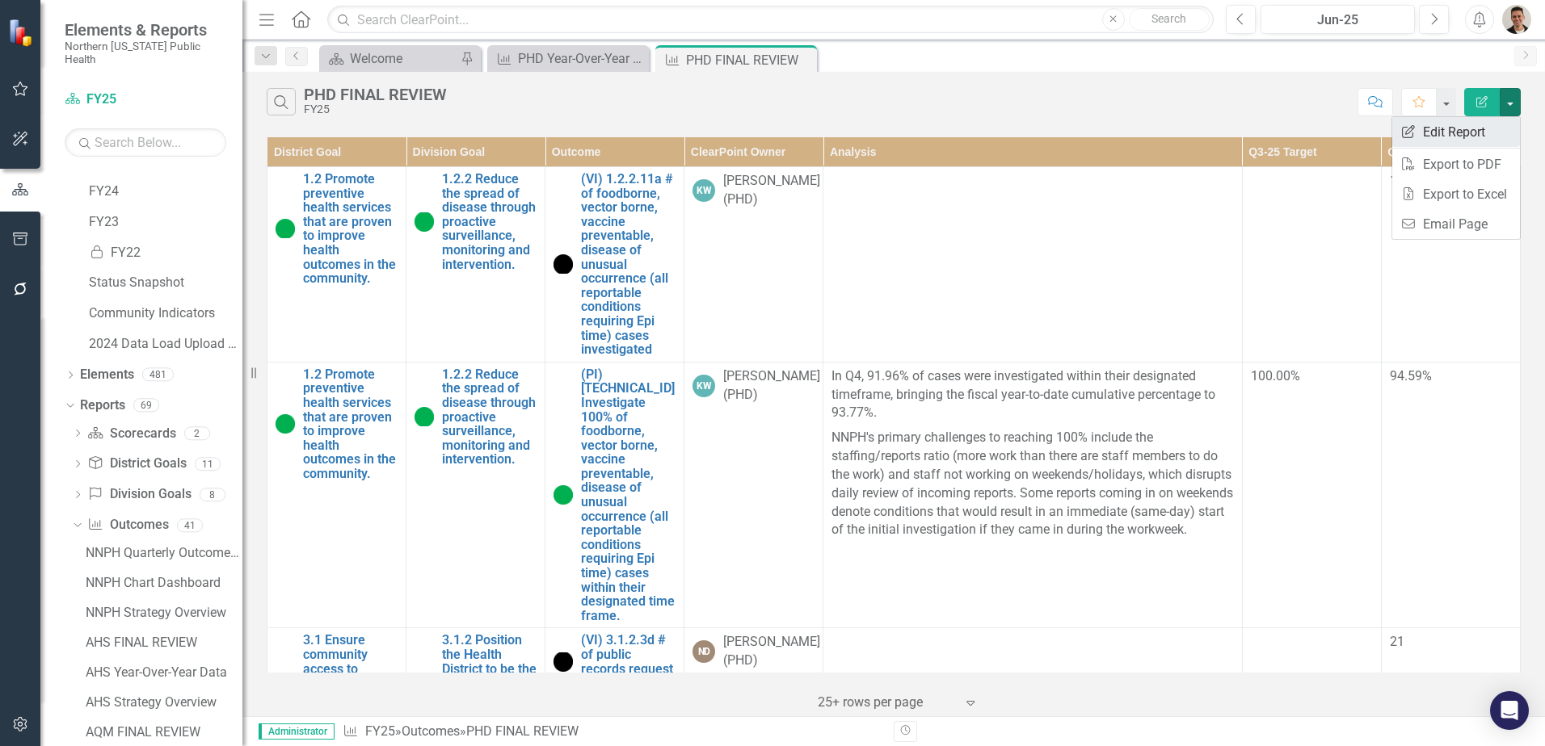
scroll to position [0, 17]
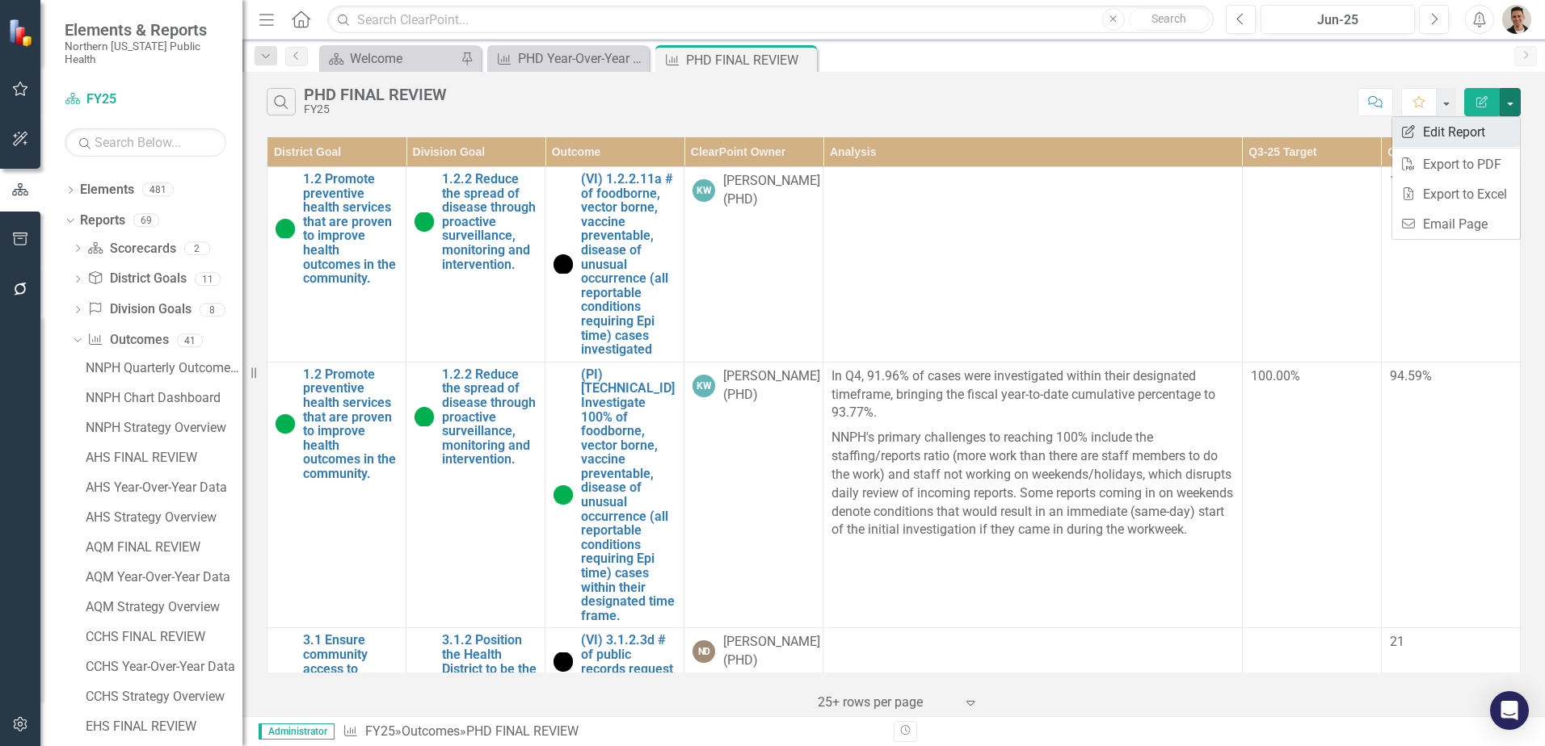
click at [1441, 133] on link "Edit Report Edit Report" at bounding box center [1456, 132] width 128 height 30
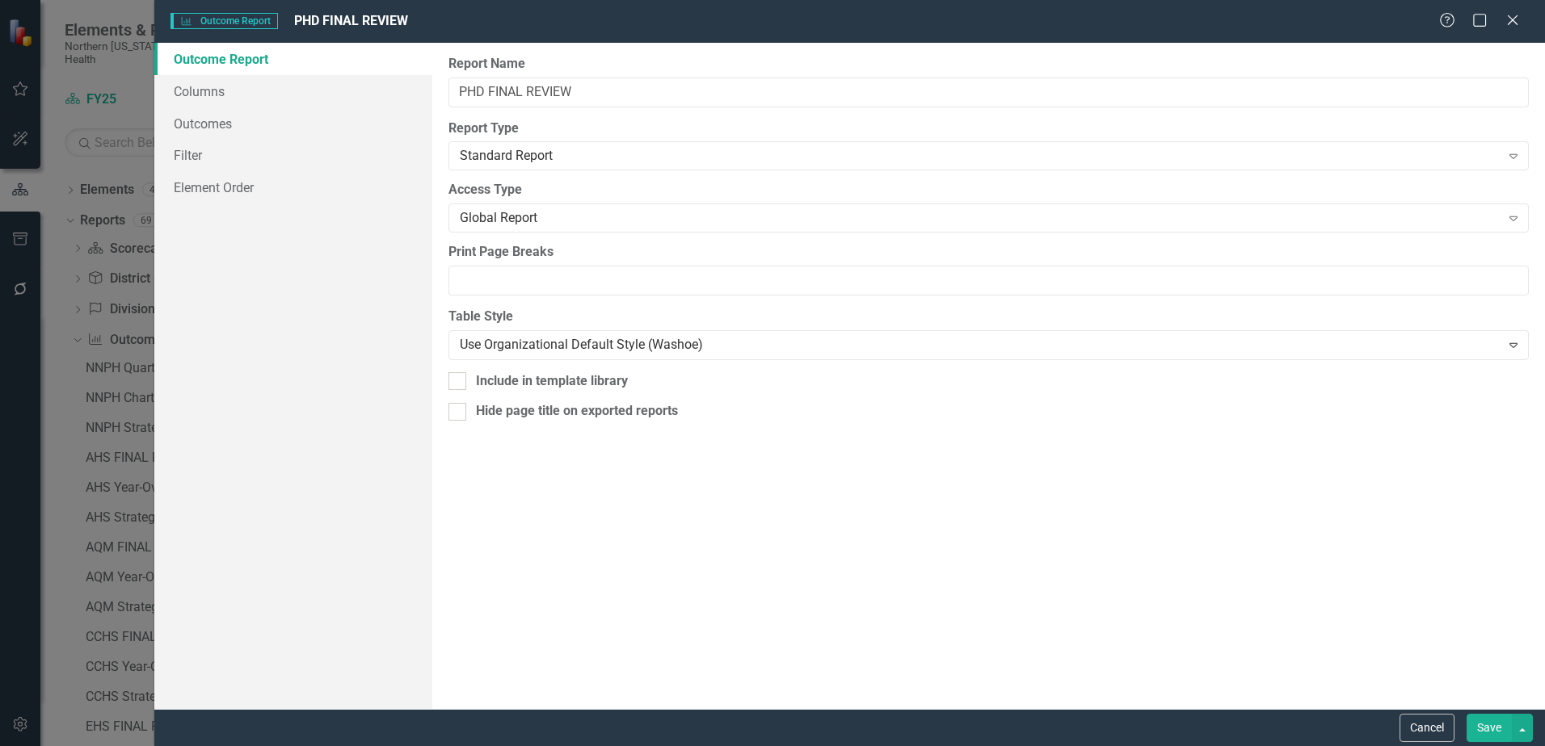
scroll to position [338, 0]
click at [226, 116] on link "Outcomes" at bounding box center [293, 123] width 278 height 32
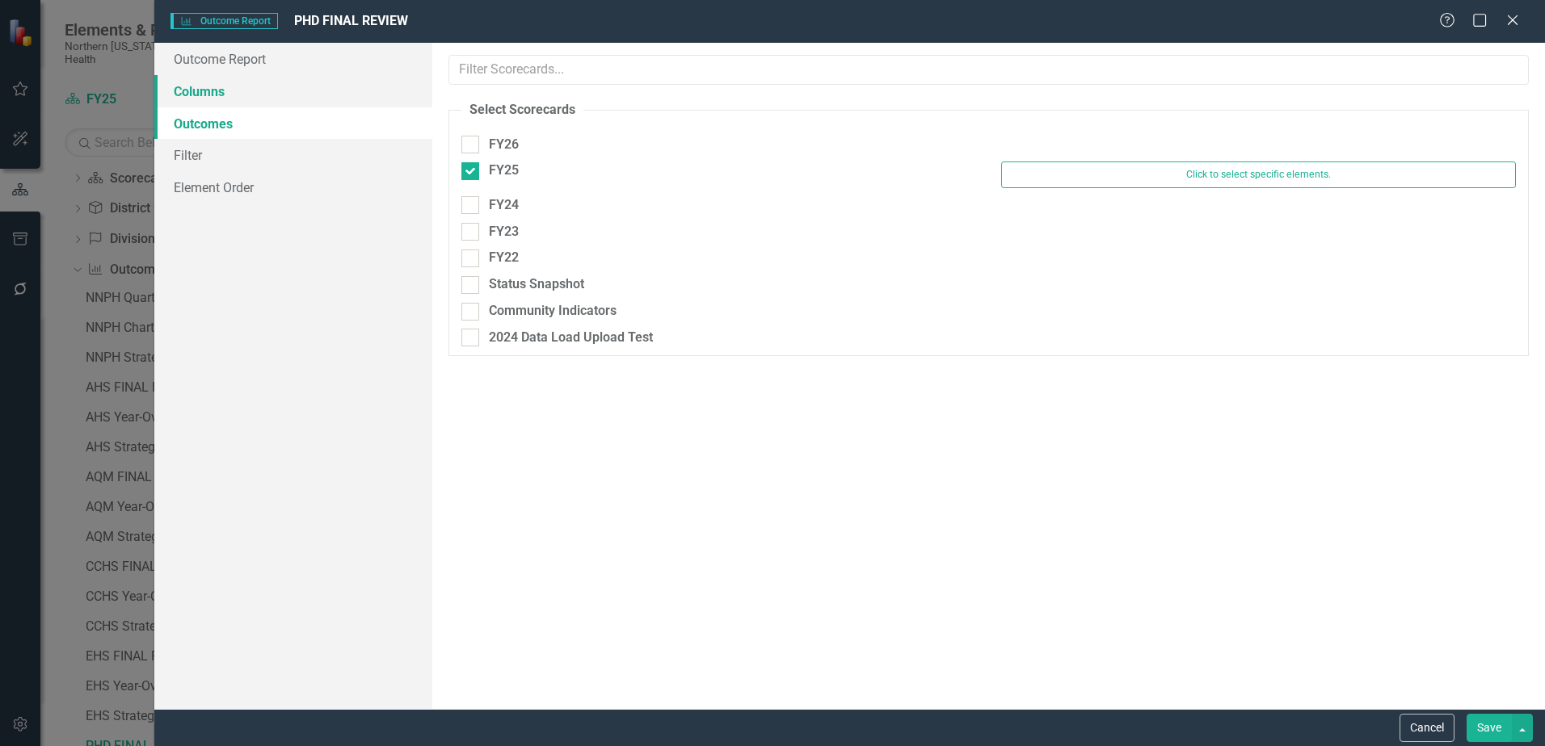
click at [244, 99] on link "Columns" at bounding box center [293, 91] width 278 height 32
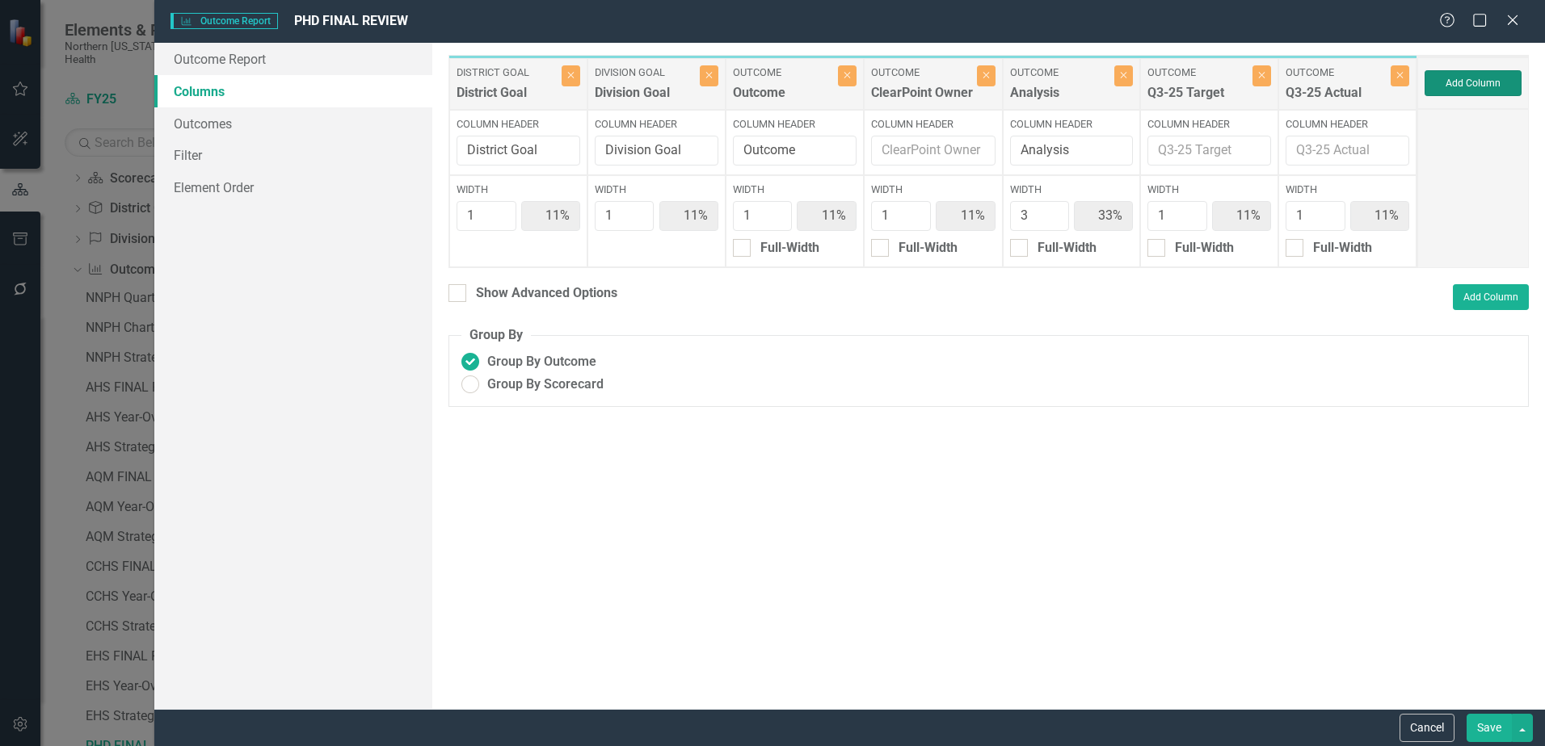
click at [1486, 82] on button "Add Column" at bounding box center [1472, 83] width 97 height 26
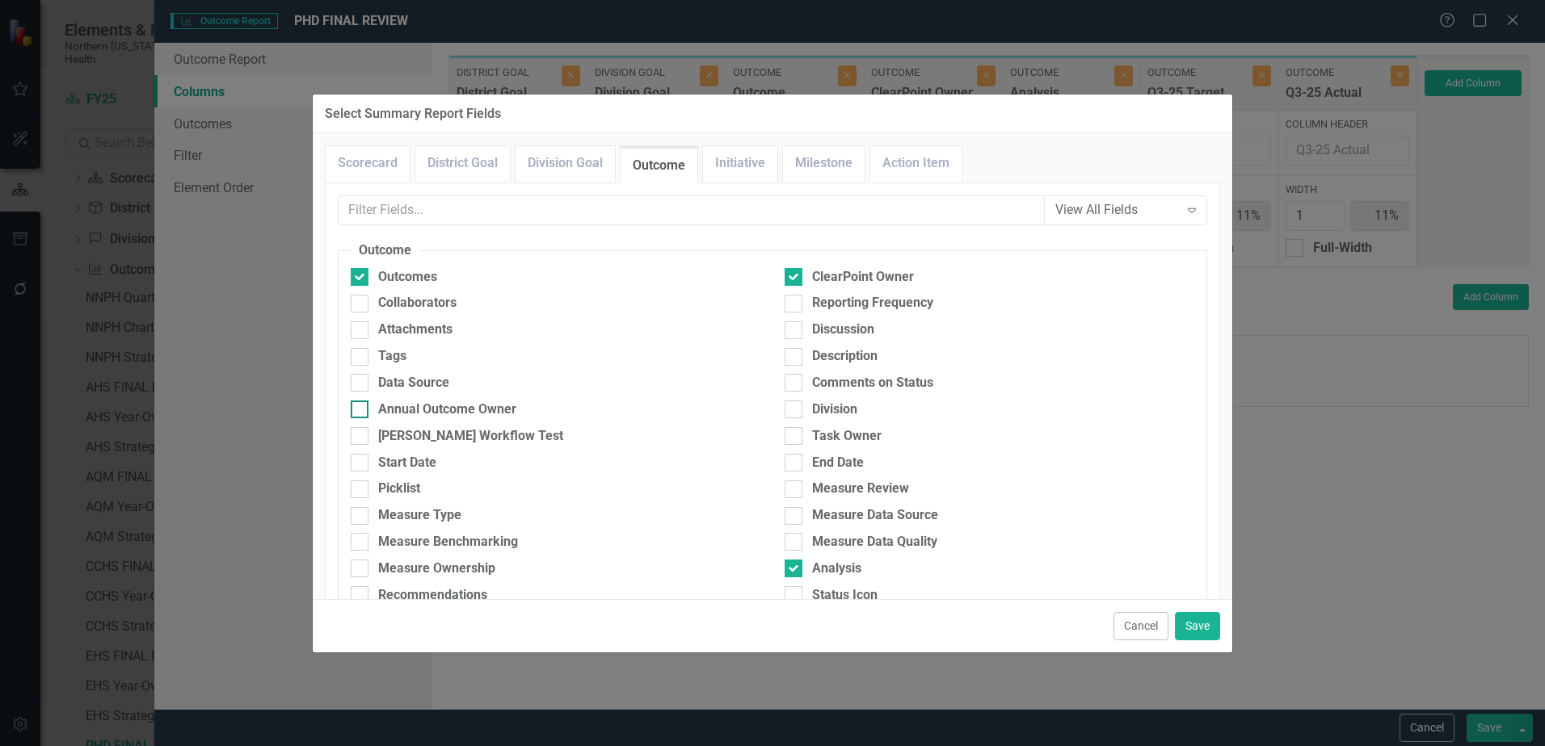
scroll to position [565, 0]
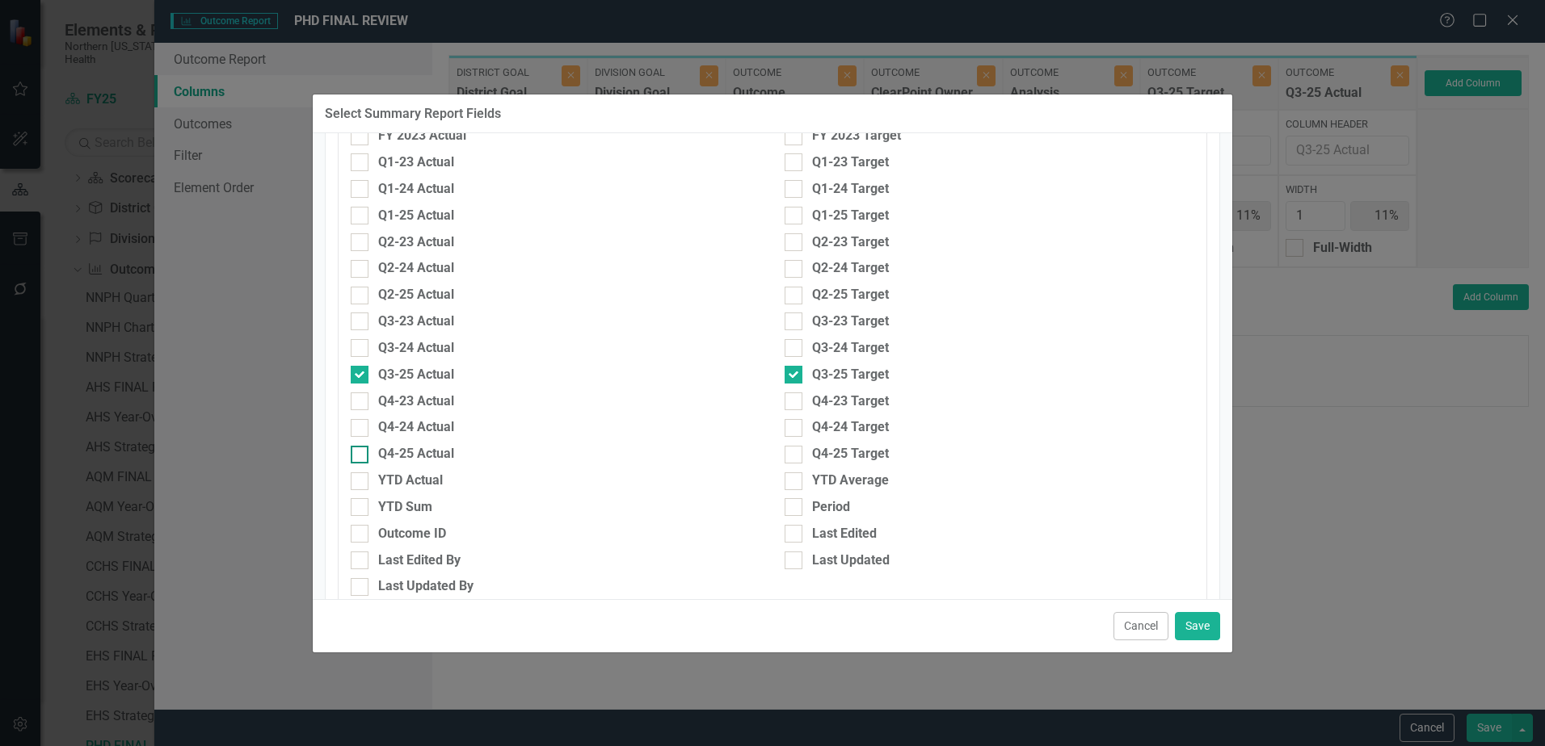
click at [357, 457] on div at bounding box center [360, 455] width 18 height 18
click at [357, 456] on input "Q4-25 Actual" at bounding box center [356, 451] width 11 height 11
checkbox input "true"
click at [790, 453] on div at bounding box center [793, 455] width 18 height 18
click at [790, 453] on input "Q4-25 Target" at bounding box center [789, 451] width 11 height 11
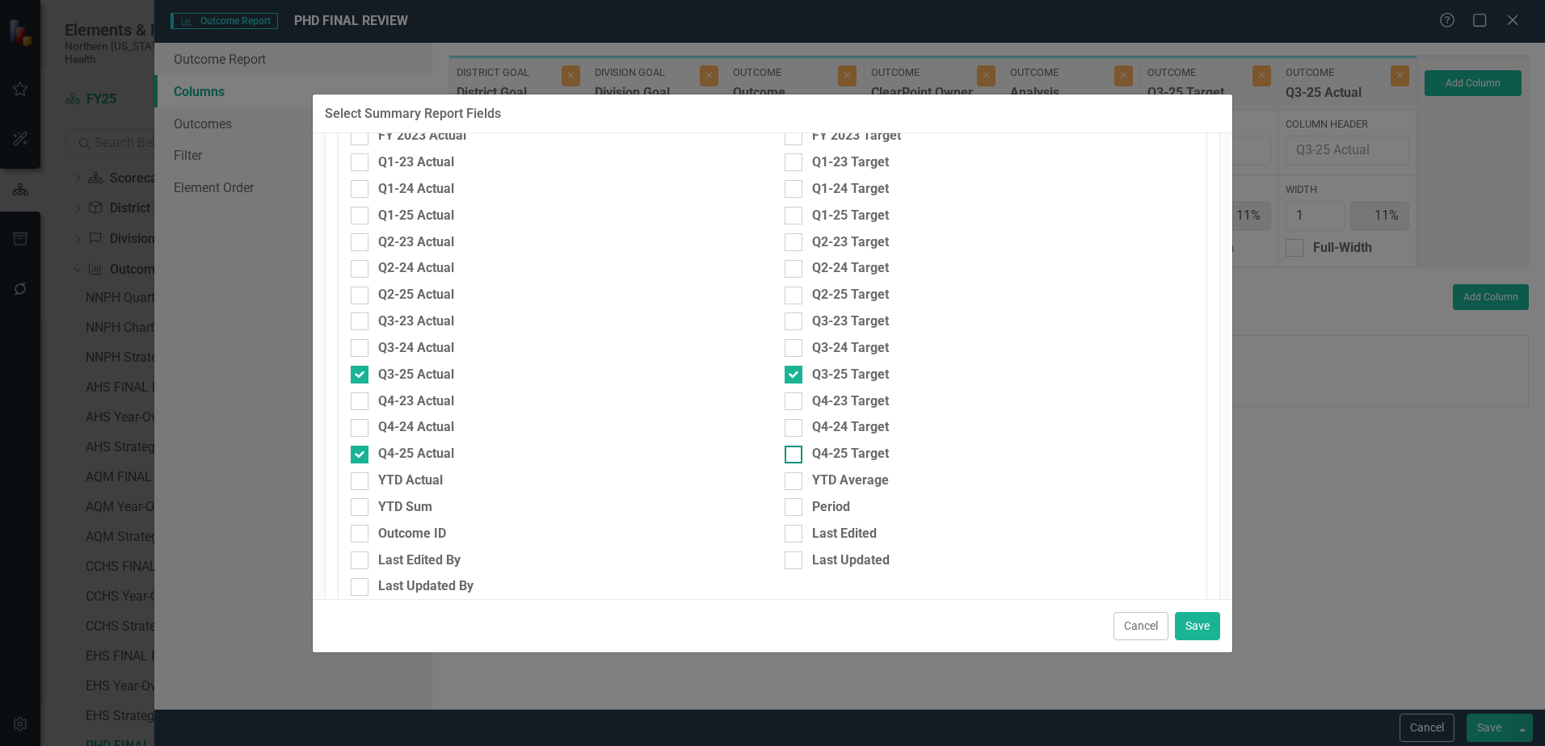
checkbox input "true"
click at [1195, 624] on button "Save" at bounding box center [1197, 626] width 45 height 28
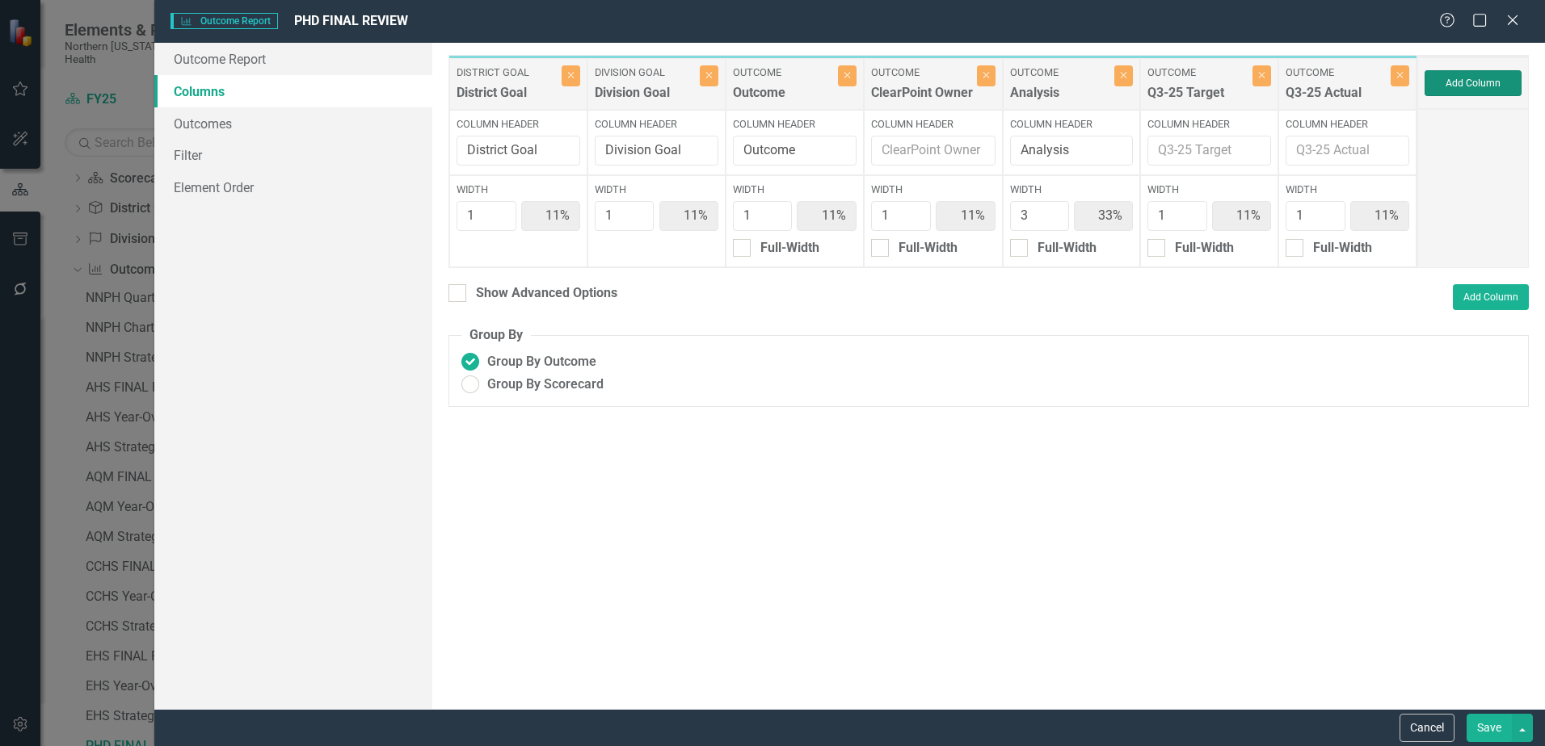
type input "9%"
type input "27%"
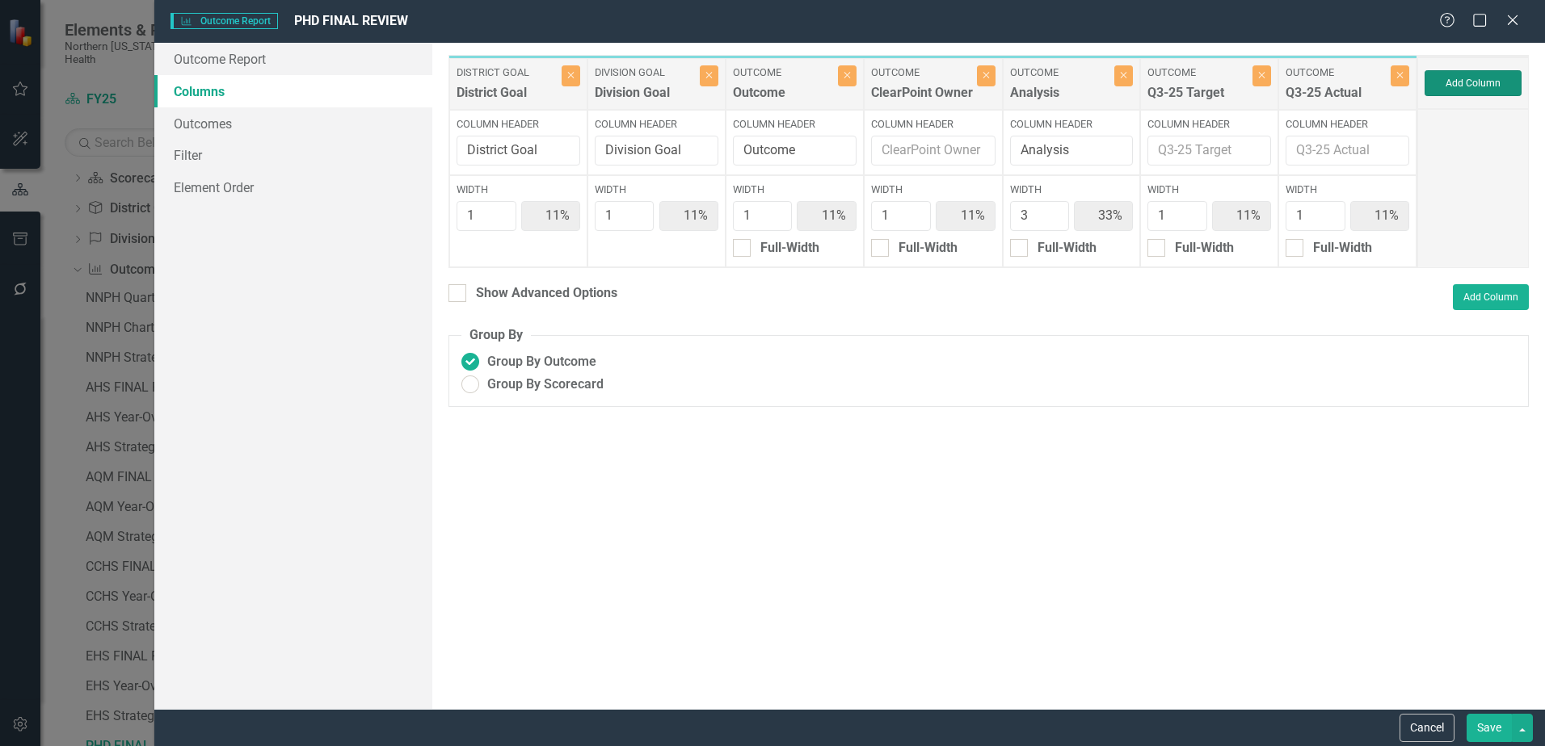
type input "9%"
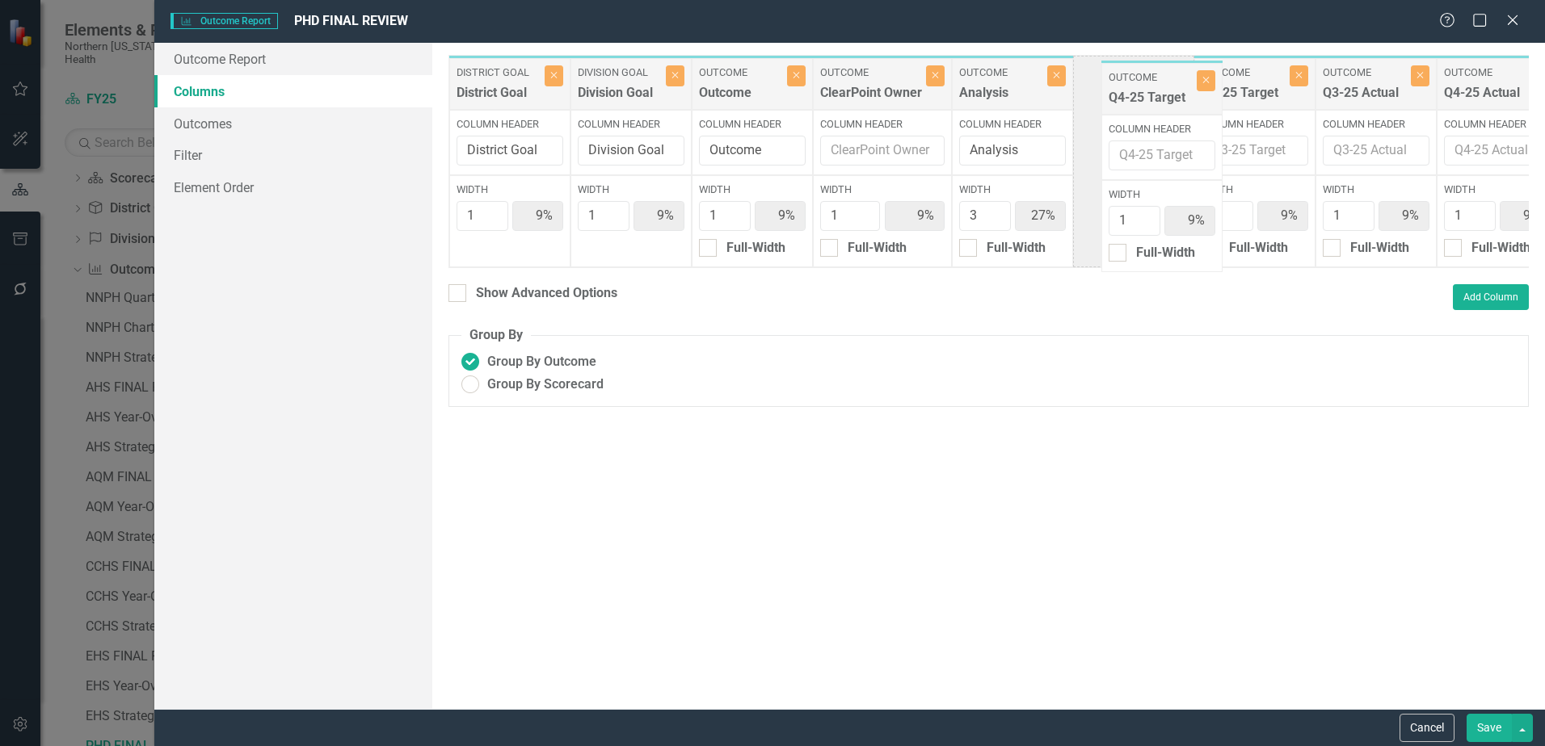
drag, startPoint x: 1463, startPoint y: 82, endPoint x: 1128, endPoint y: 86, distance: 335.3
click at [1128, 86] on div "District Goal District Goal Close Column Header District Goal Width 1 9% Divisi…" at bounding box center [1003, 161] width 1110 height 213
drag, startPoint x: 1473, startPoint y: 88, endPoint x: 1238, endPoint y: 86, distance: 235.1
click at [1238, 86] on div "District Goal District Goal Close Column Header District Goal Width 1 9% Divisi…" at bounding box center [1003, 161] width 1110 height 213
click at [1421, 82] on button "Close" at bounding box center [1419, 75] width 19 height 21
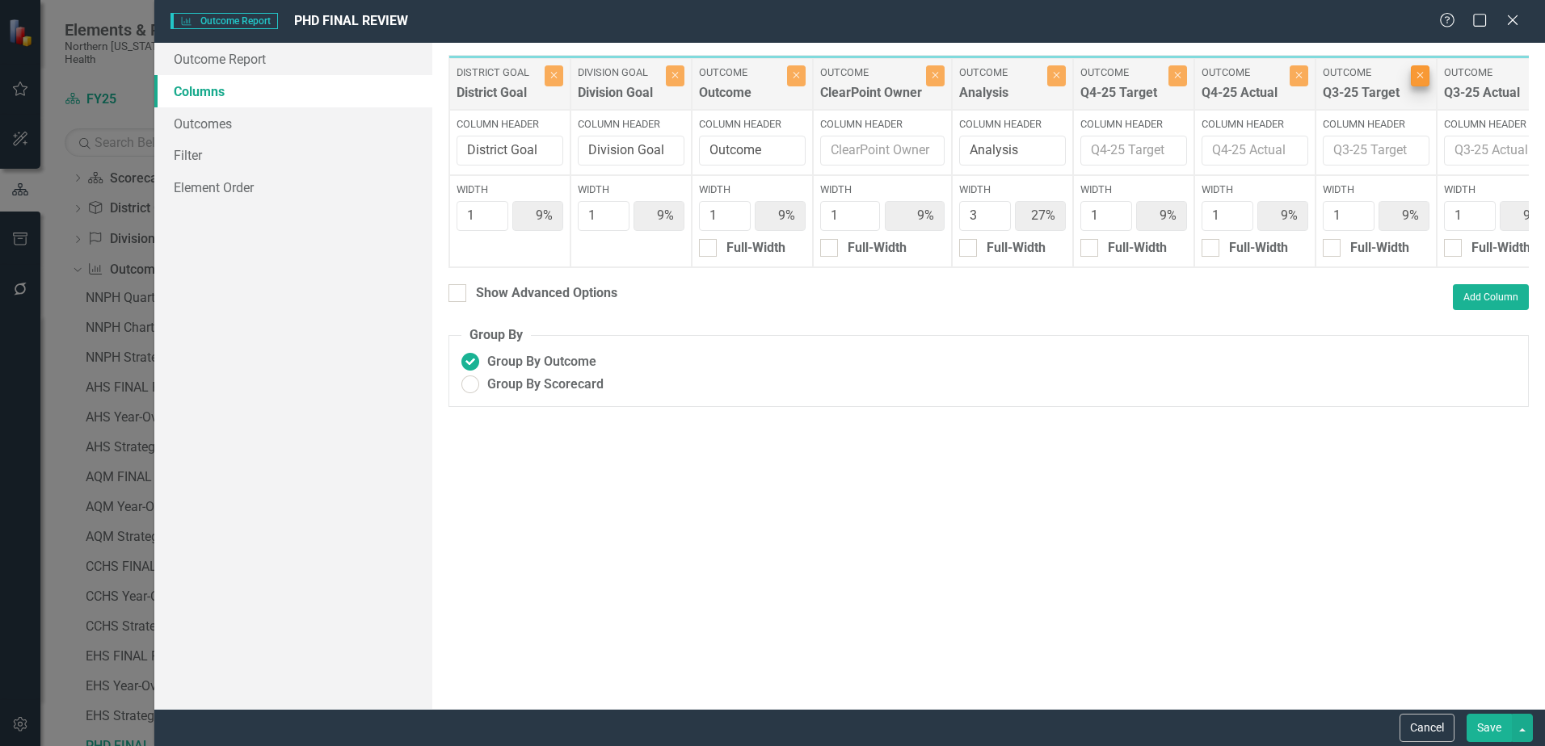
type input "10%"
type input "30%"
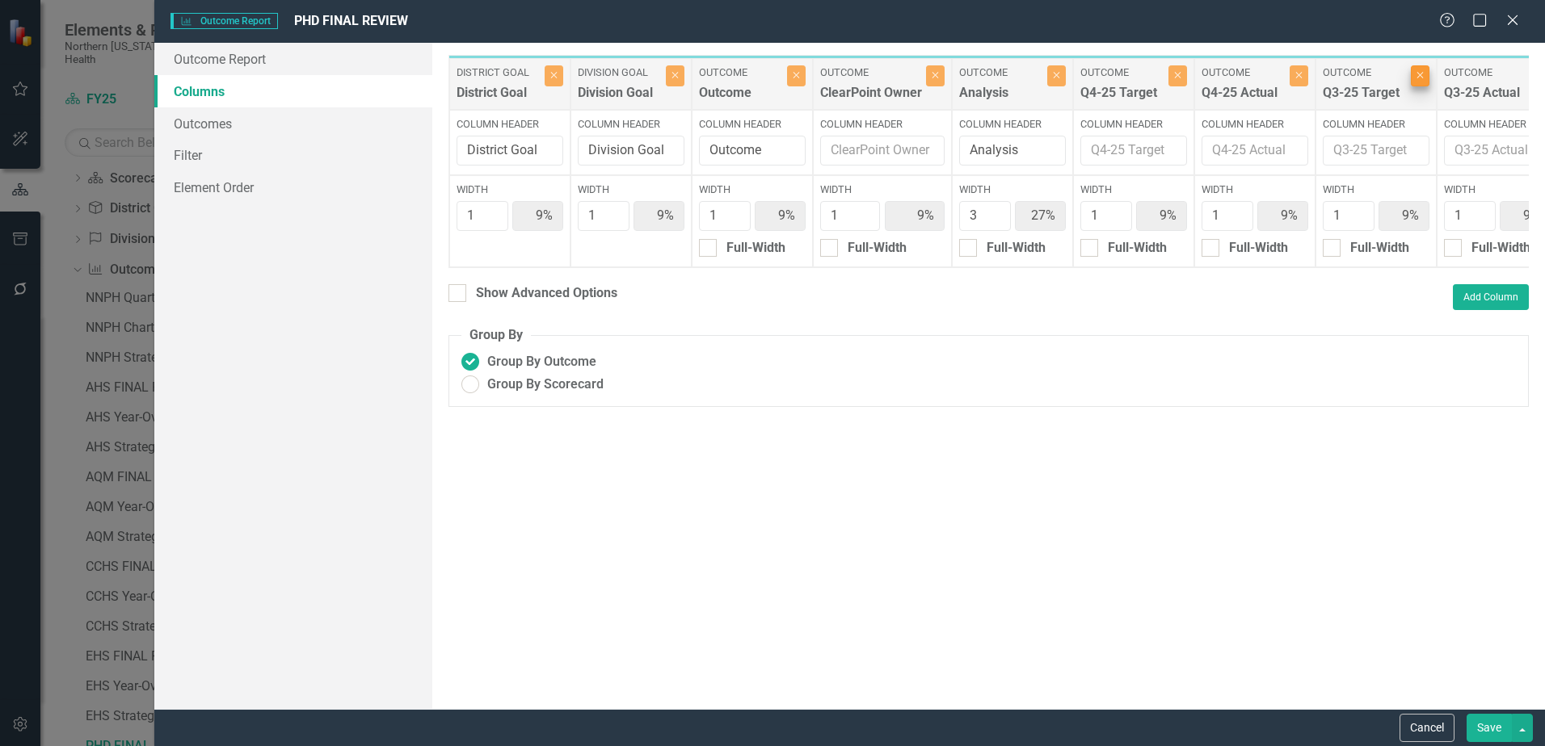
type input "10%"
click at [1419, 75] on icon "Close" at bounding box center [1419, 75] width 7 height 10
type input "11%"
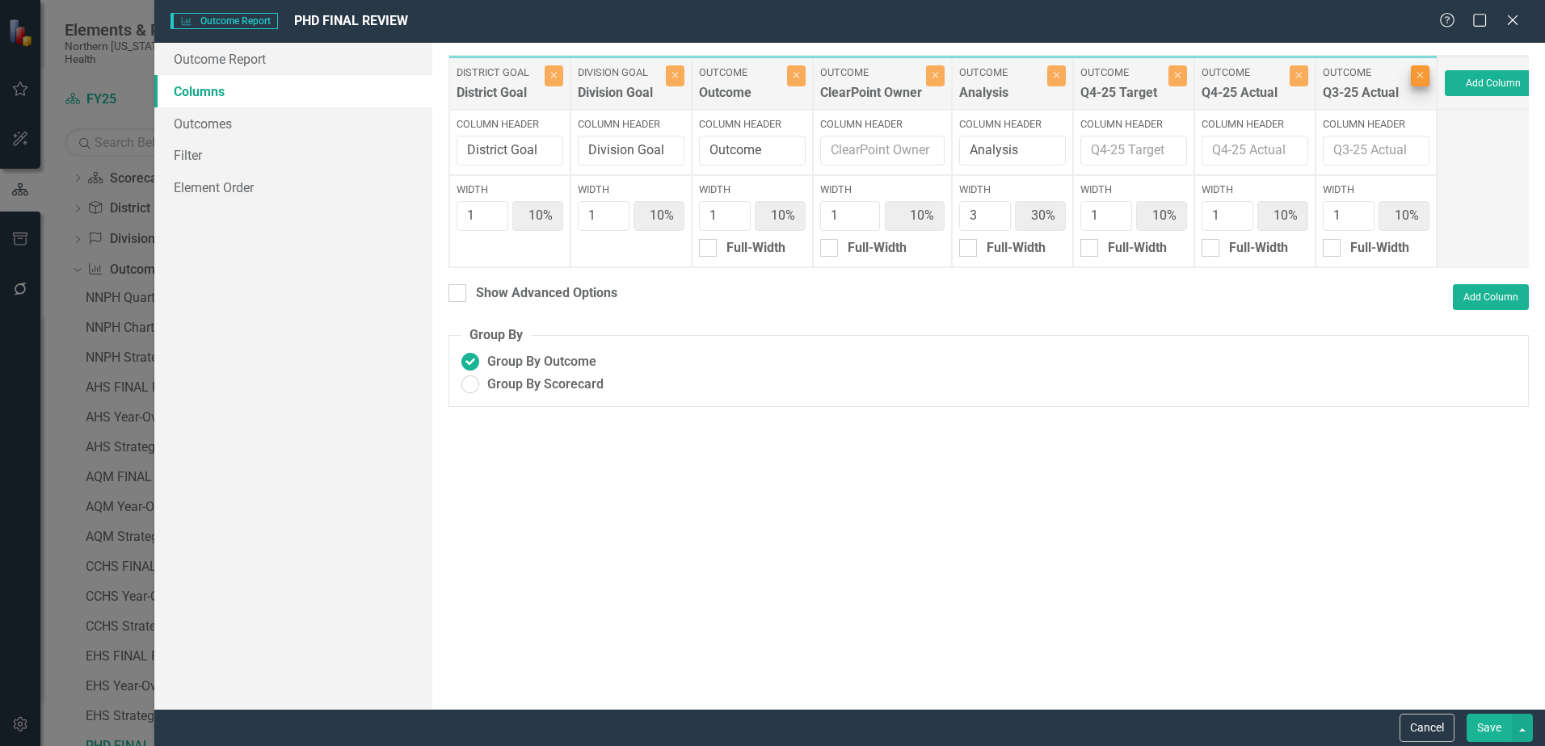
type input "11%"
type input "33%"
type input "11%"
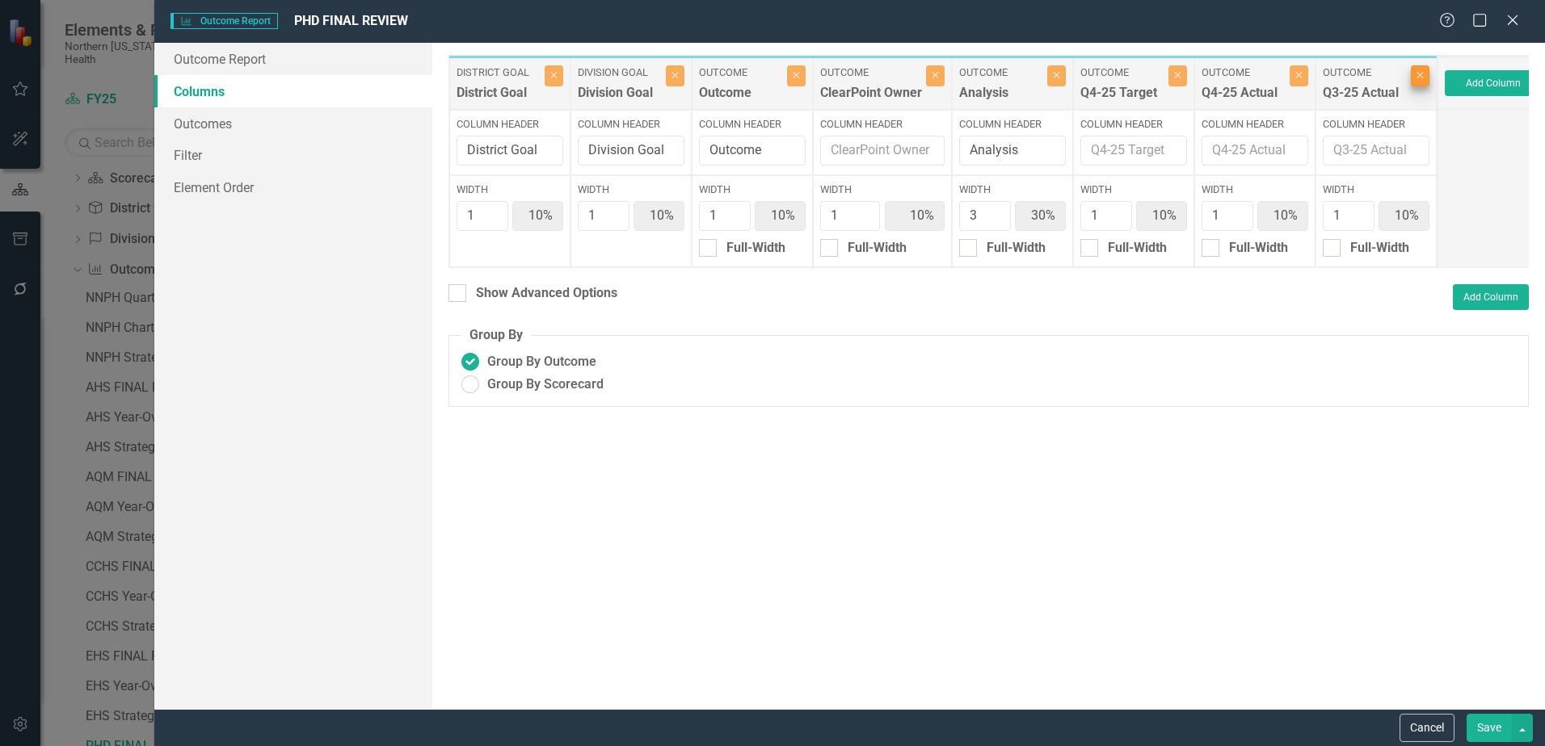
type input "11%"
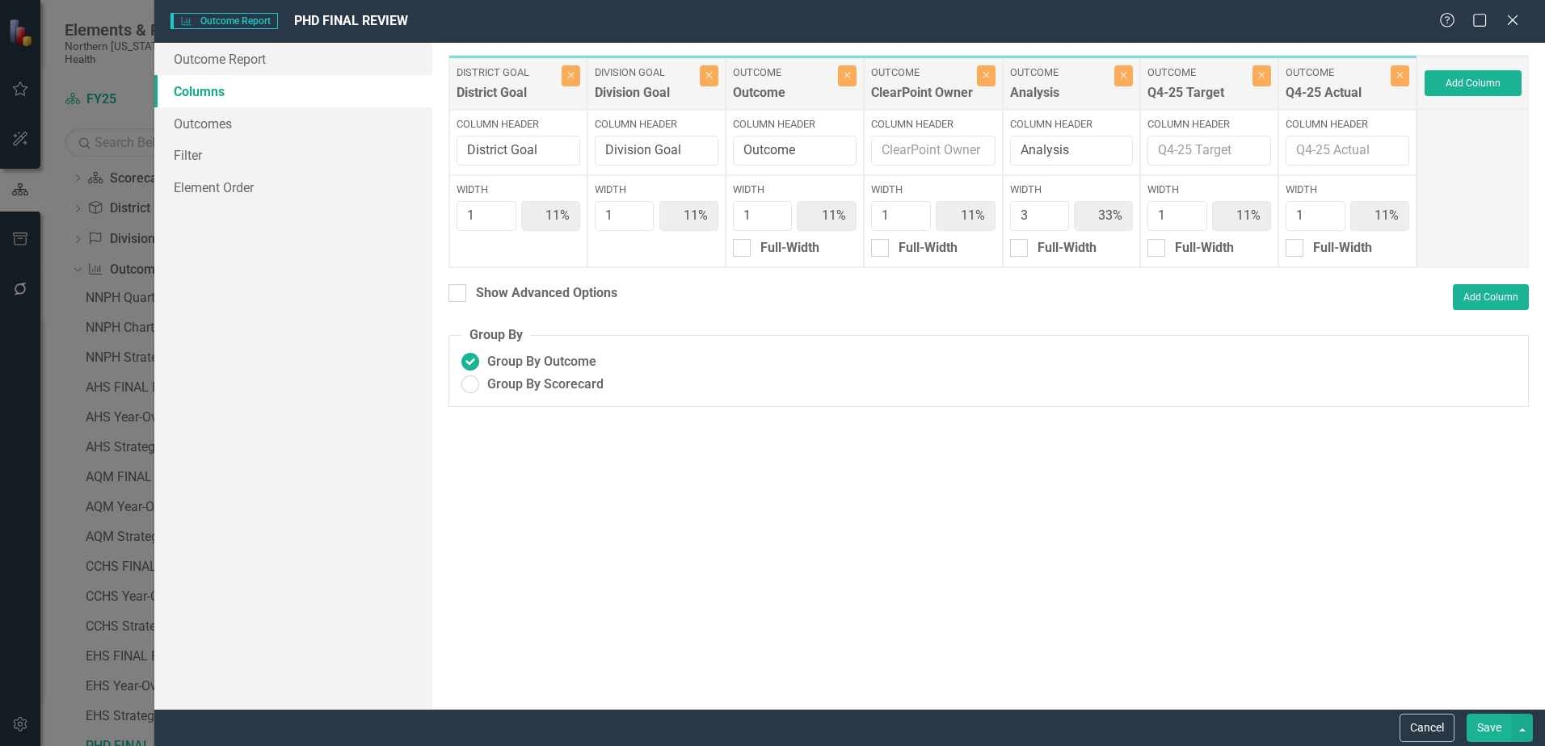
click at [1481, 721] on button "Save" at bounding box center [1488, 728] width 45 height 28
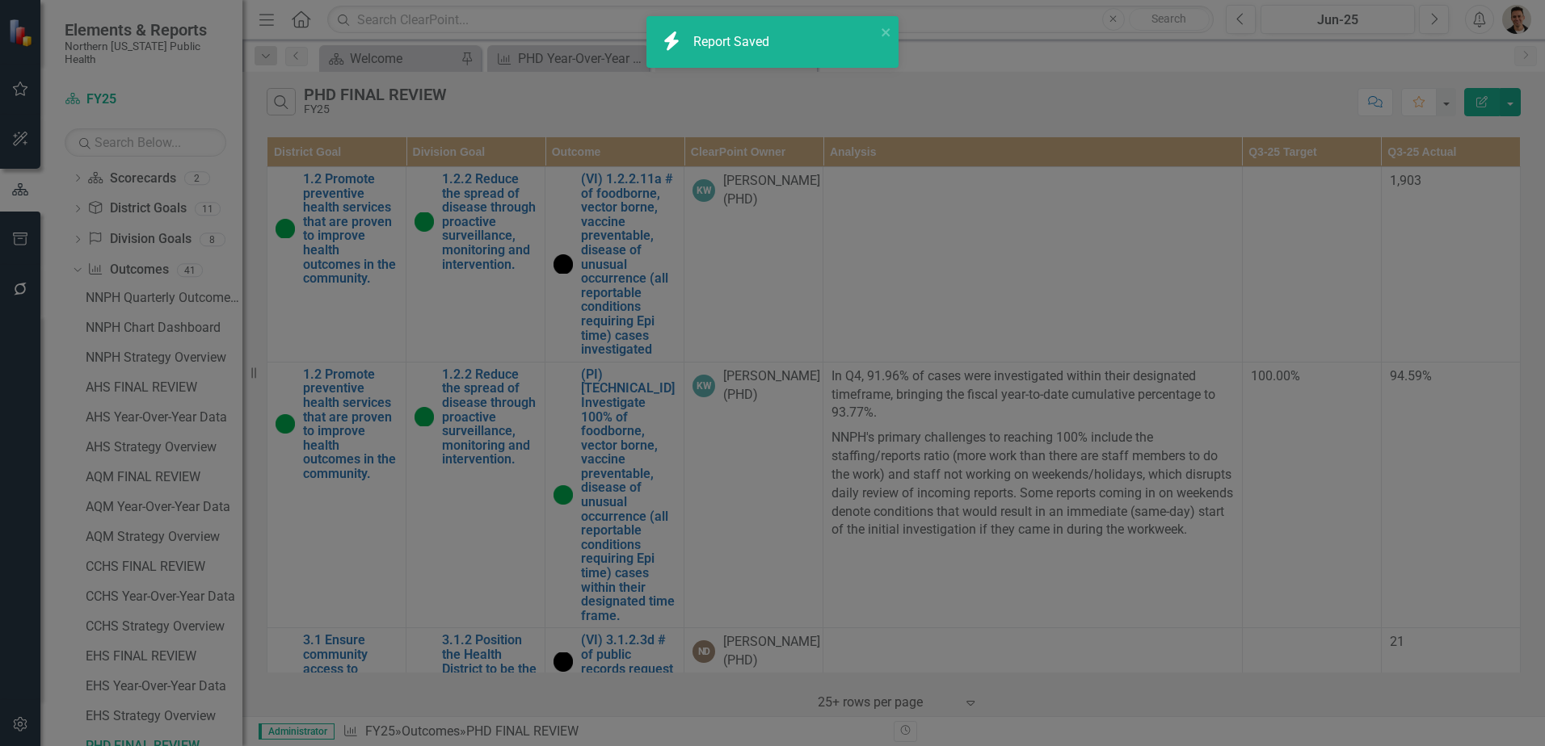
radio input "false"
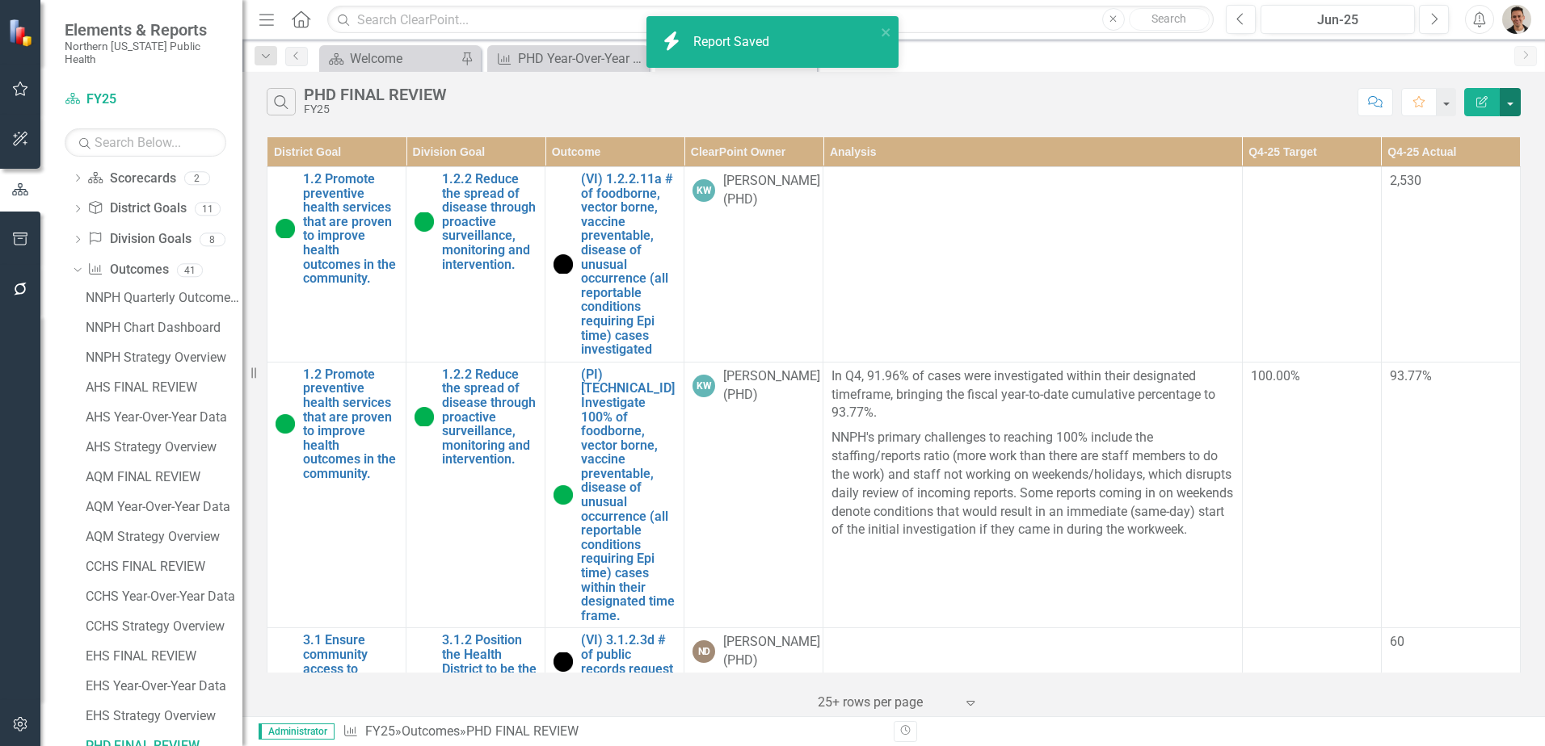
click at [1515, 103] on button "button" at bounding box center [1509, 102] width 21 height 28
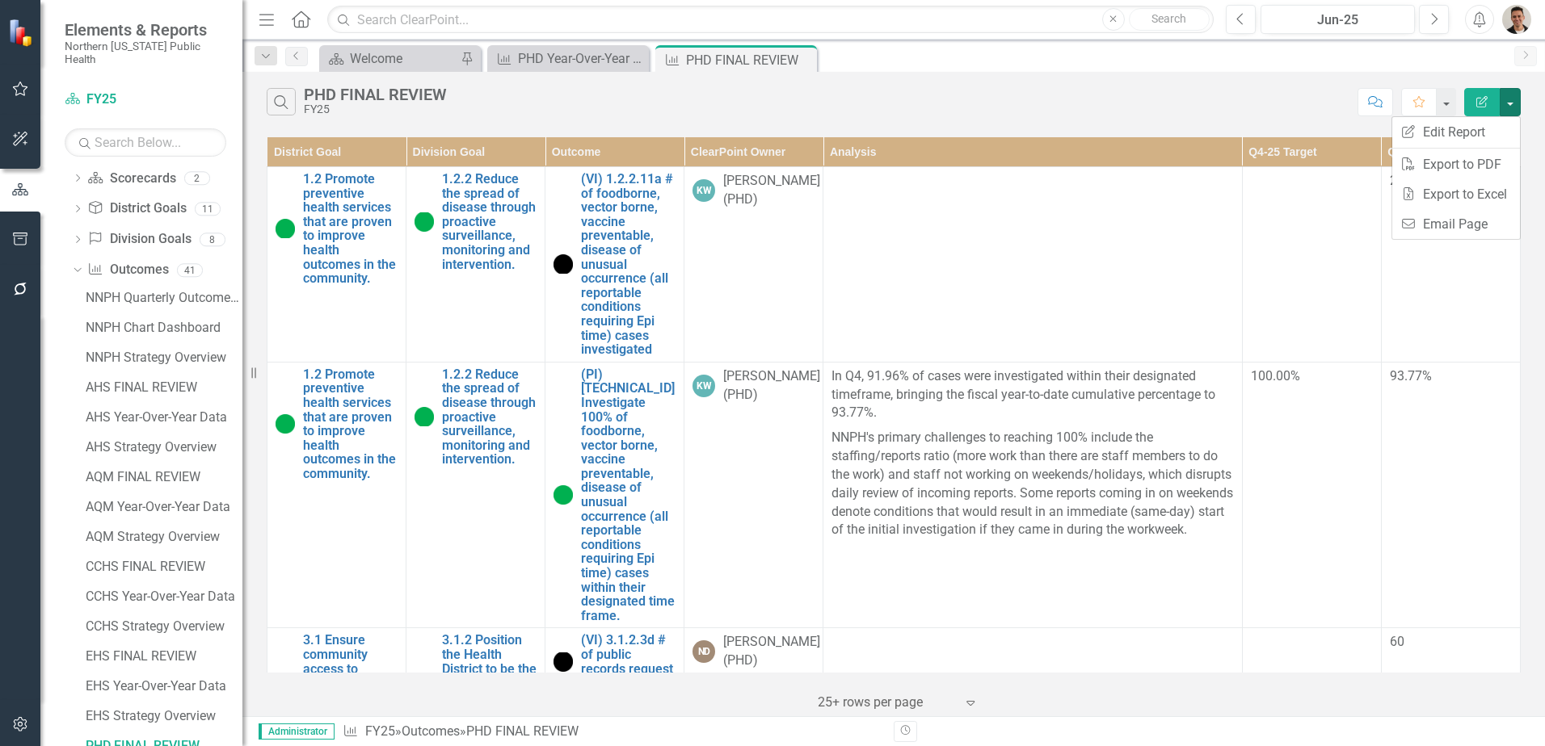
click at [1041, 111] on div "Search PHD FINAL REVIEW FY25" at bounding box center [808, 101] width 1082 height 27
click at [1522, 14] on img "button" at bounding box center [1516, 19] width 29 height 29
click at [1478, 237] on link "Logout Log Out" at bounding box center [1466, 234] width 128 height 30
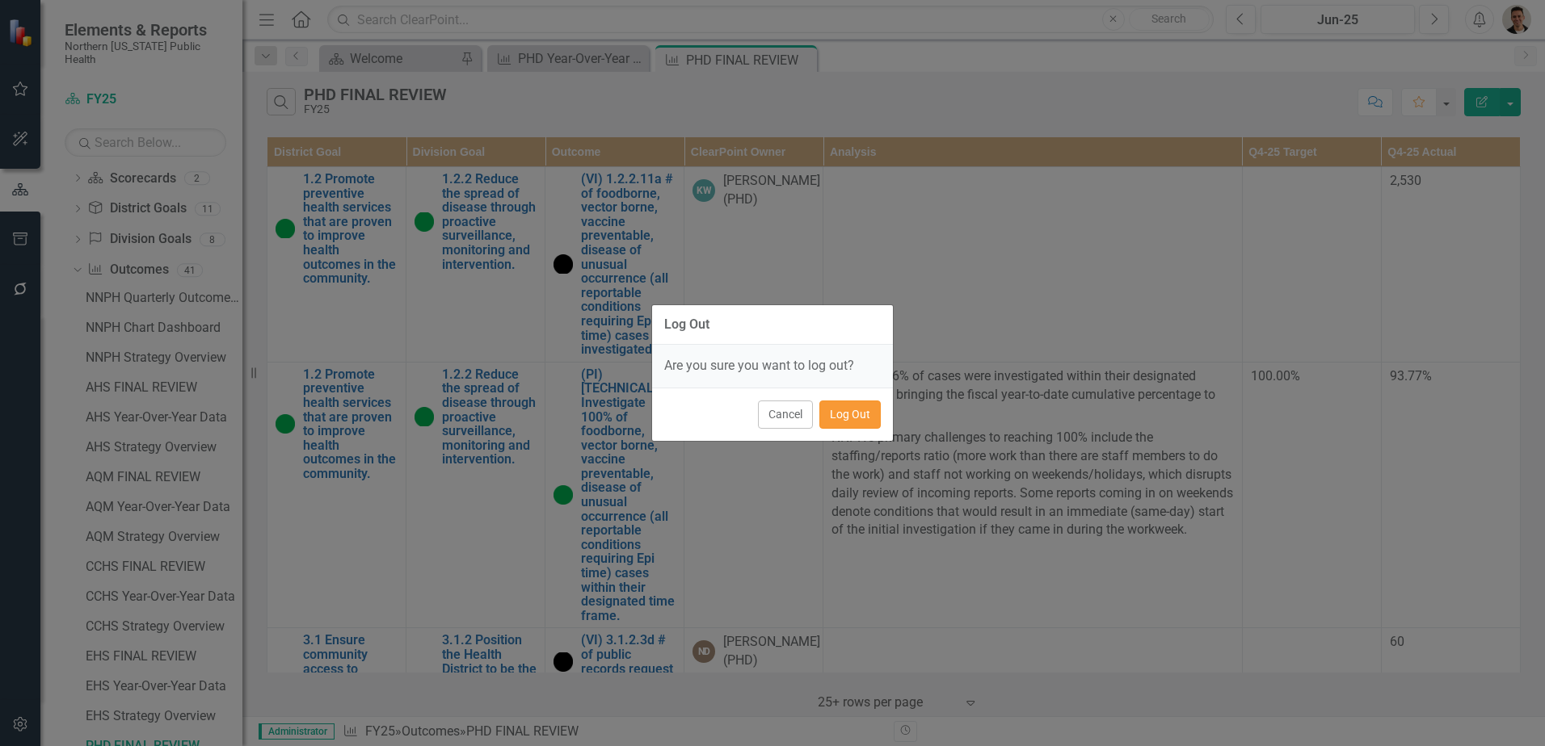
click at [860, 426] on button "Log Out" at bounding box center [849, 415] width 61 height 28
